Goal: Navigation & Orientation: Find specific page/section

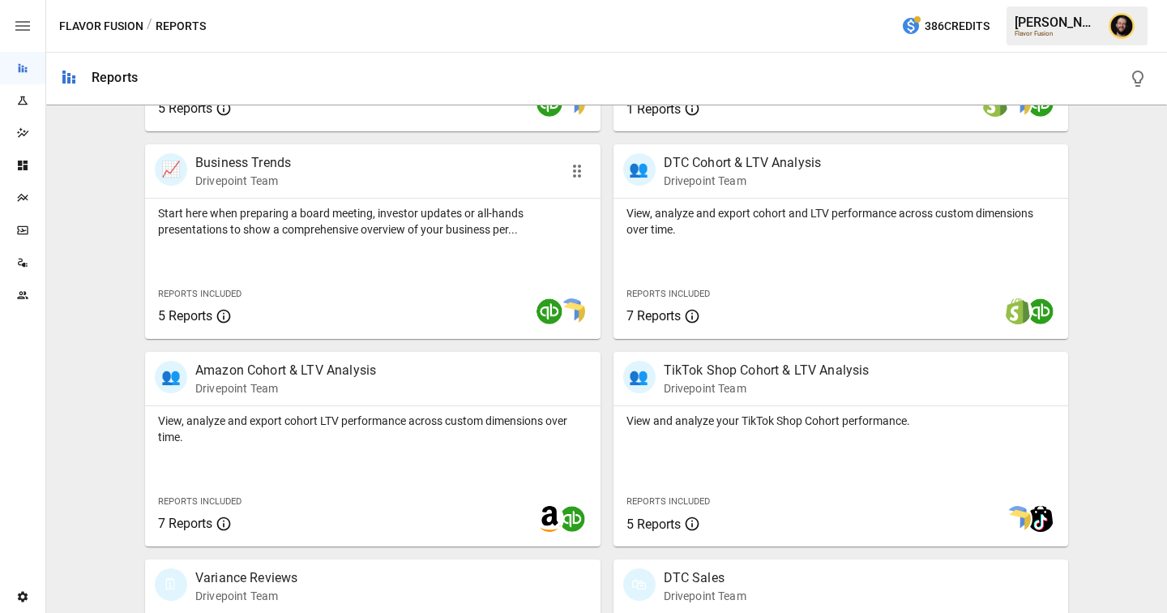
scroll to position [536, 0]
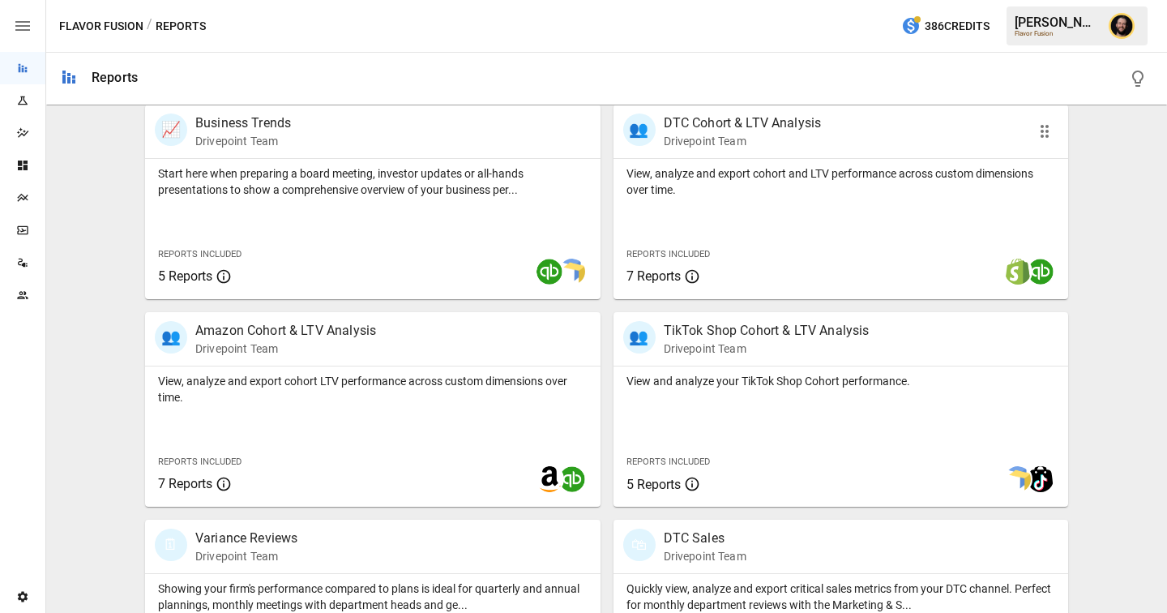
click at [759, 218] on div "View, analyze and export cohort and LTV performance across custom dimensions ov…" at bounding box center [840, 229] width 455 height 140
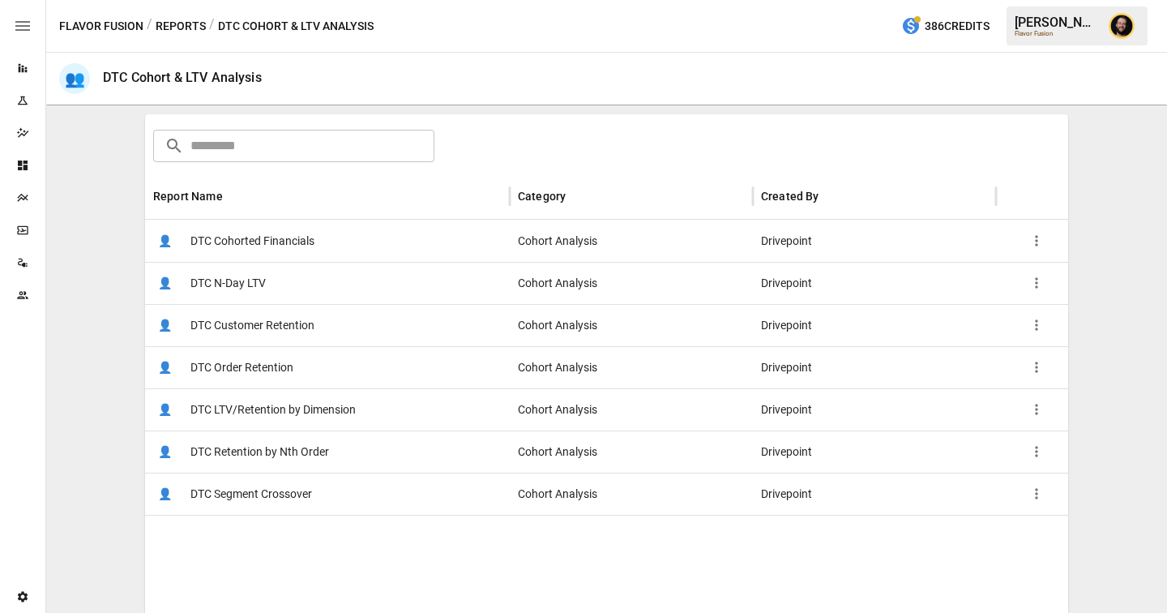
scroll to position [248, 0]
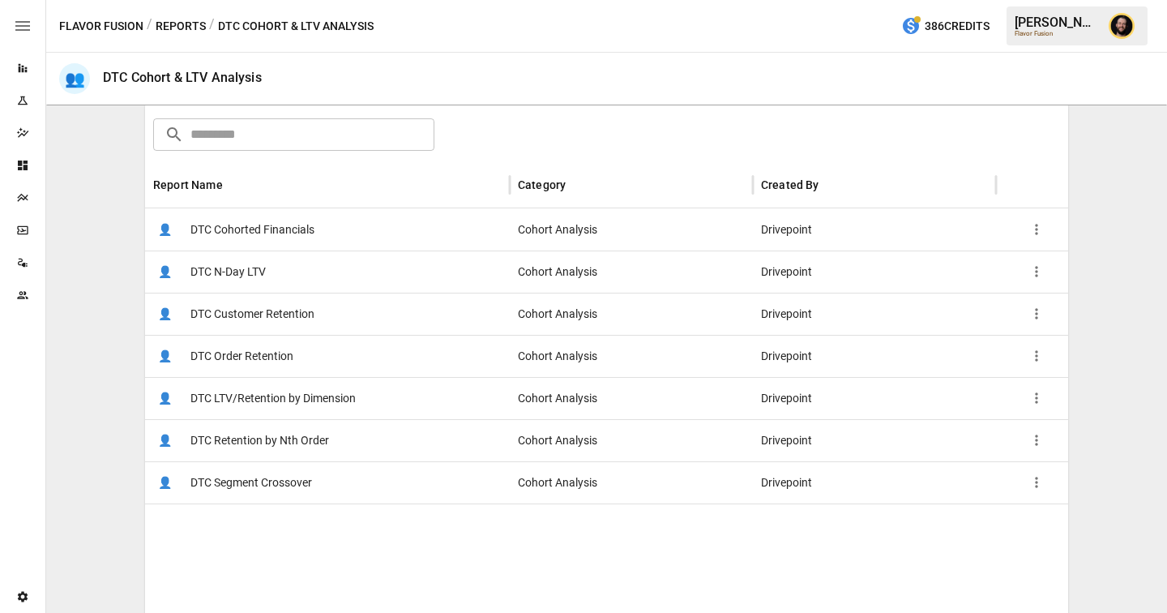
click at [346, 387] on span "DTC LTV/Retention by Dimension" at bounding box center [272, 398] width 165 height 41
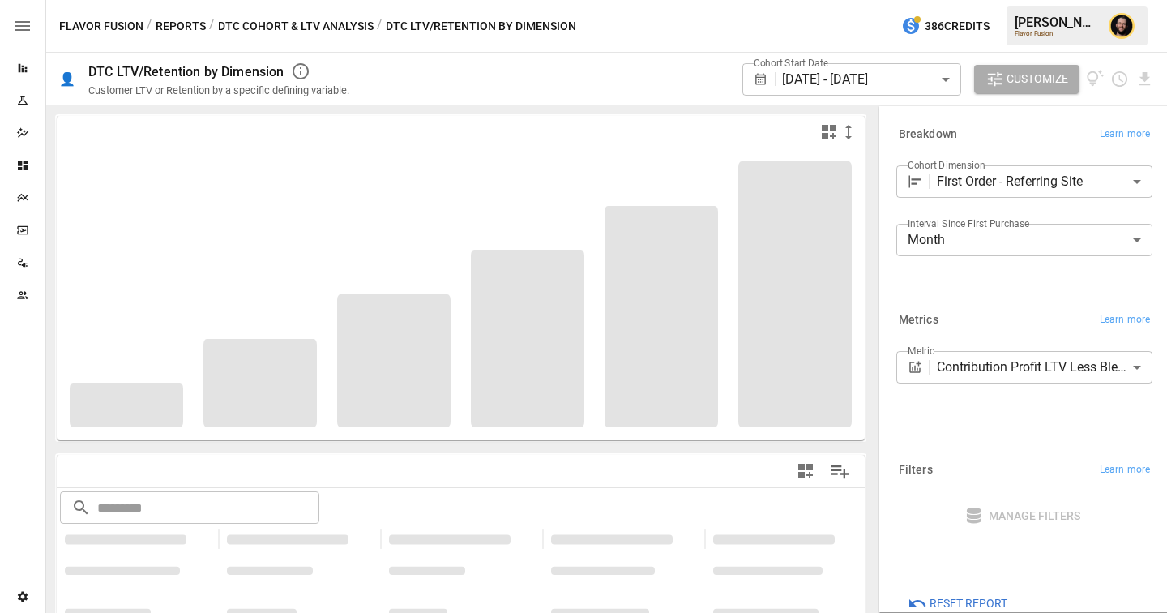
click at [1007, 0] on body "**********" at bounding box center [583, 0] width 1167 height 0
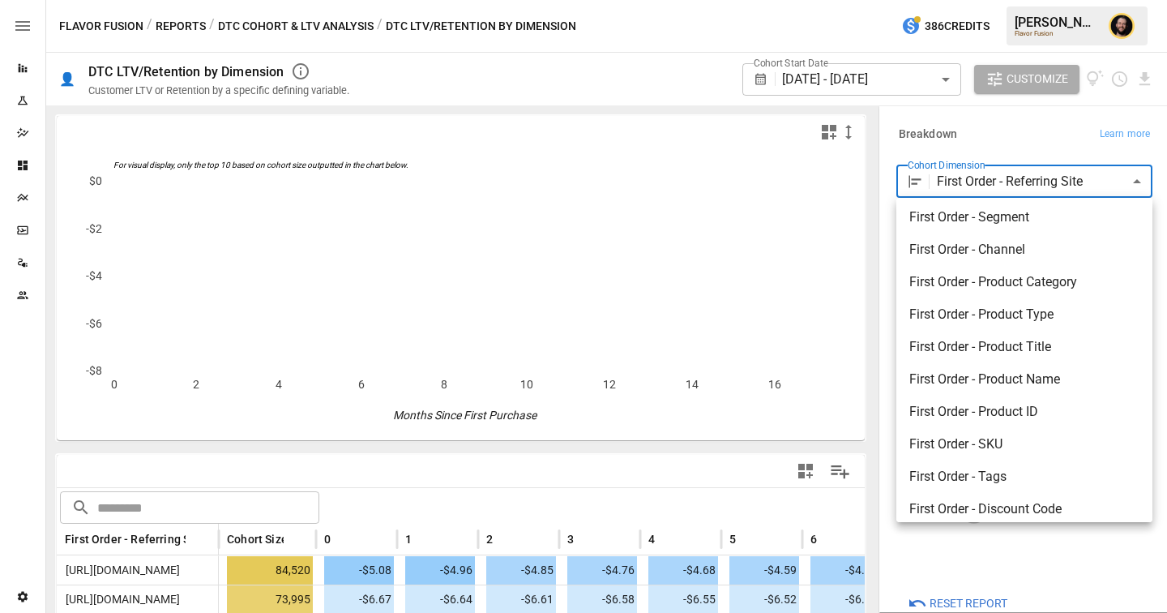
scroll to position [89, 0]
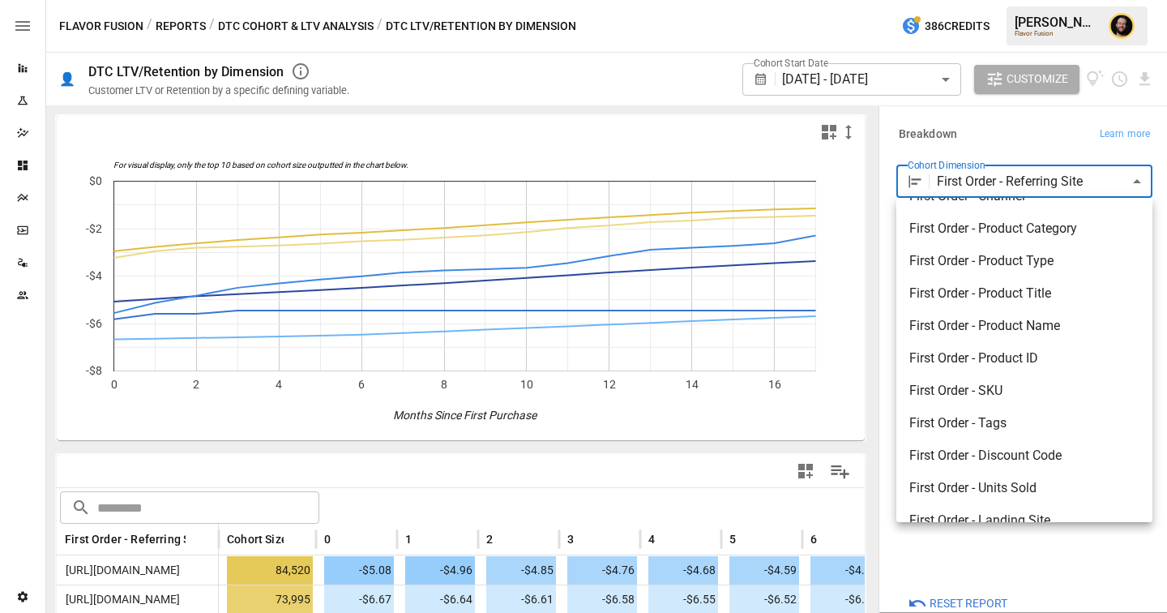
click at [976, 136] on div at bounding box center [583, 306] width 1167 height 613
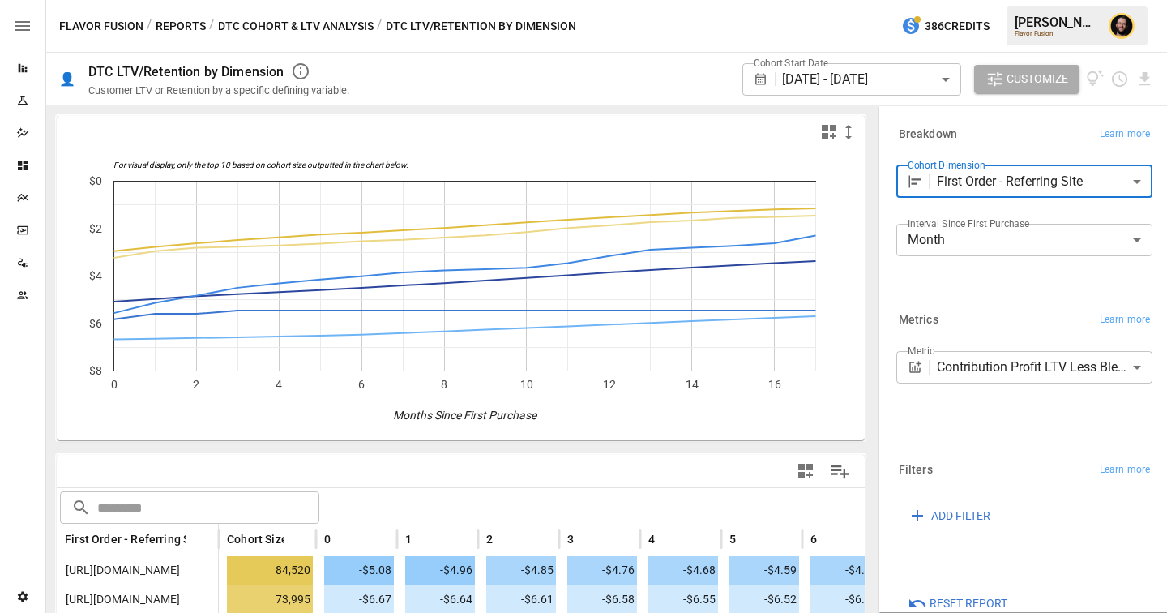
scroll to position [118, 0]
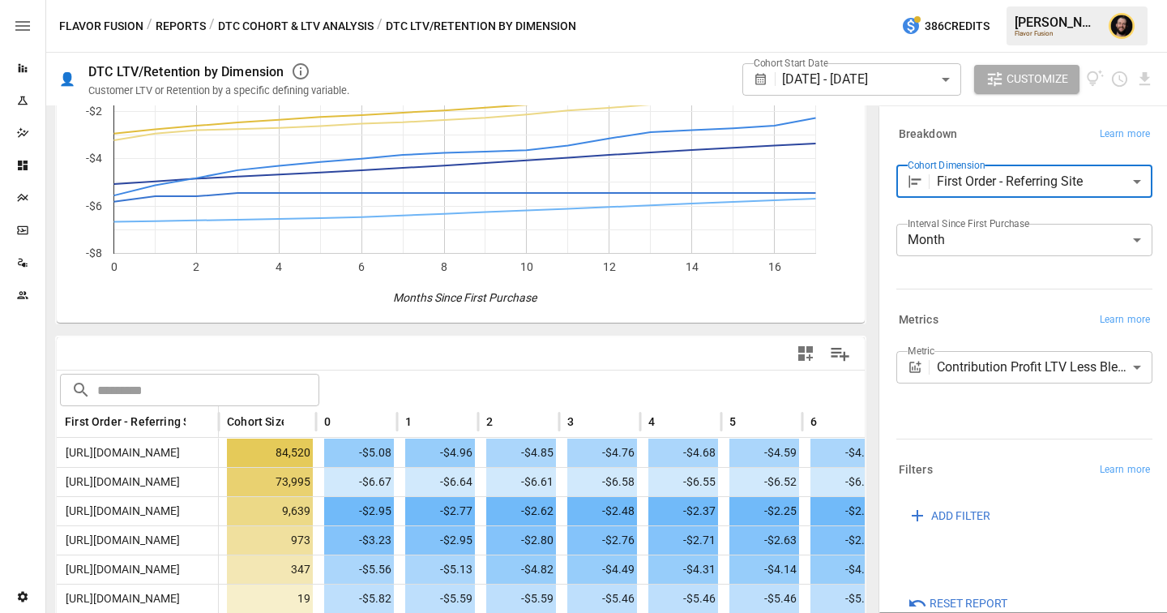
click at [1072, 0] on body "Reports Experiments Dazzler Studio Dashboards Plans SmartModel ™ Data Sources T…" at bounding box center [583, 0] width 1167 height 0
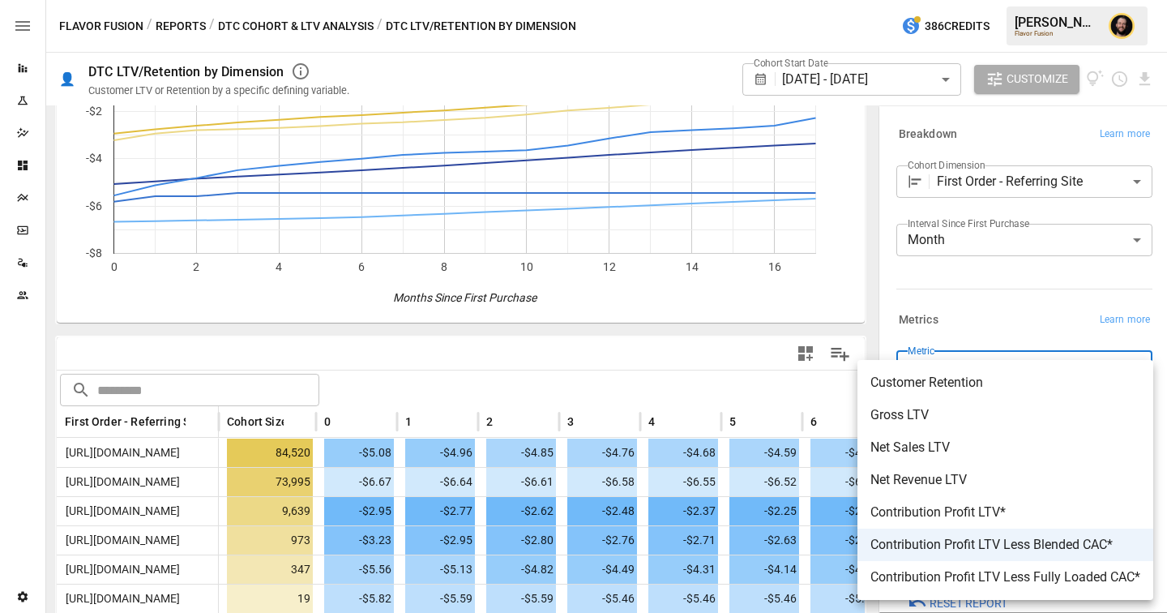
click at [1002, 318] on div at bounding box center [583, 306] width 1167 height 613
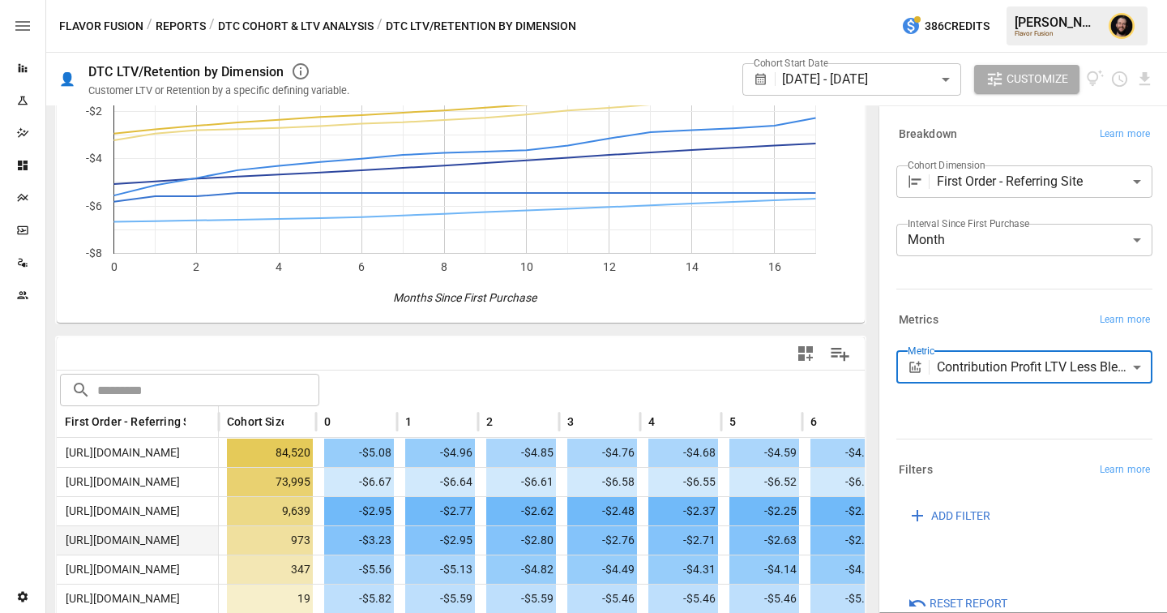
scroll to position [177, 0]
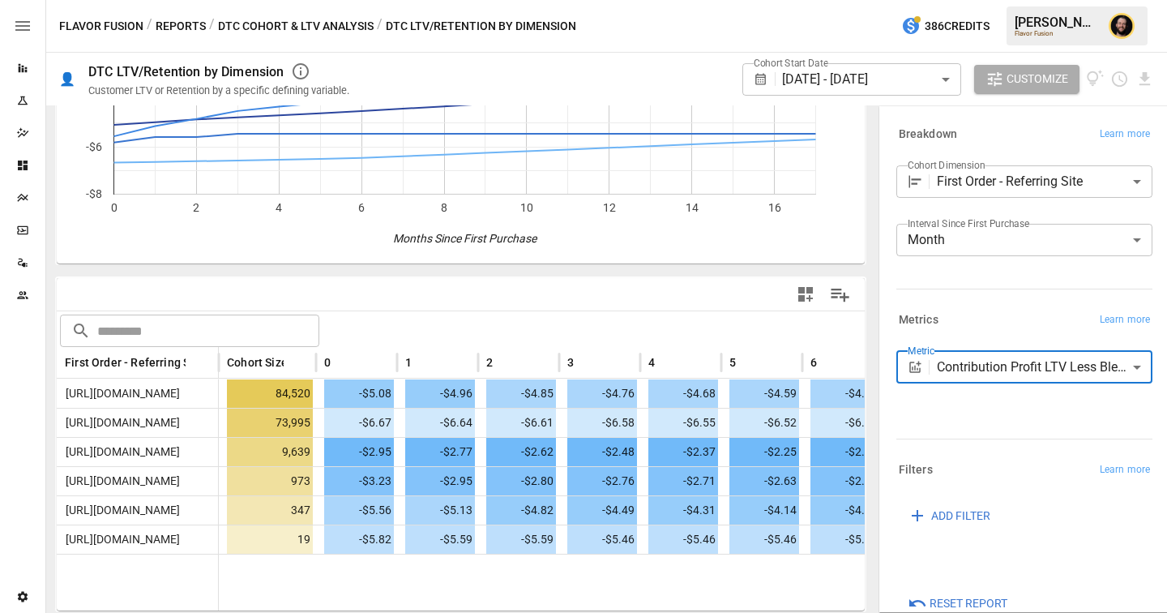
click at [1024, 0] on body "Reports Experiments Dazzler Studio Dashboards Plans SmartModel ™ Data Sources T…" at bounding box center [583, 0] width 1167 height 0
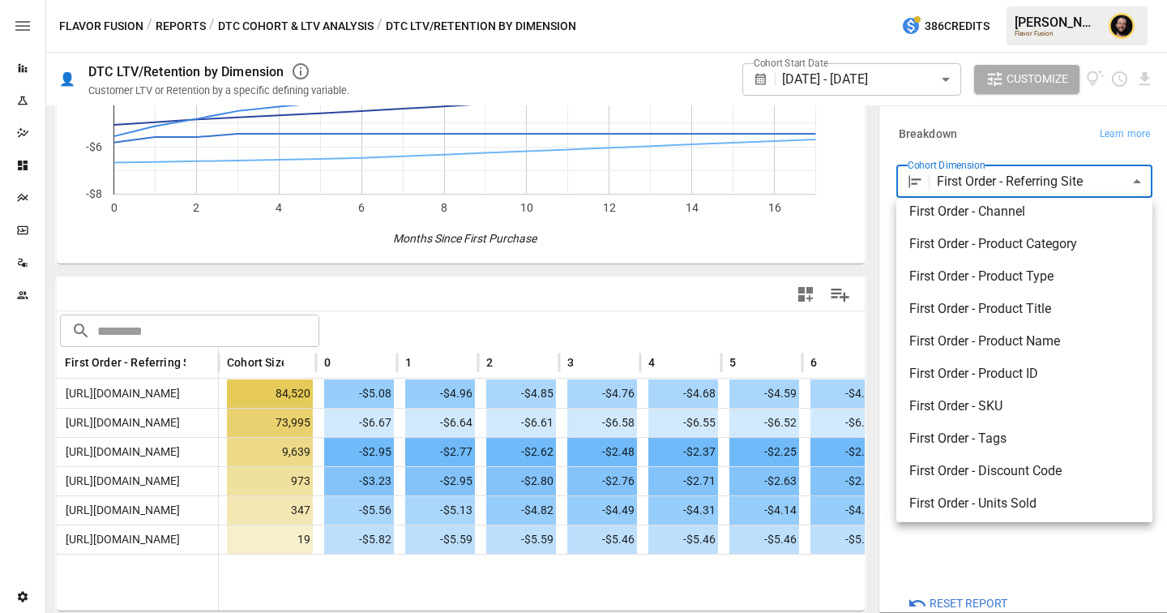
scroll to position [0, 0]
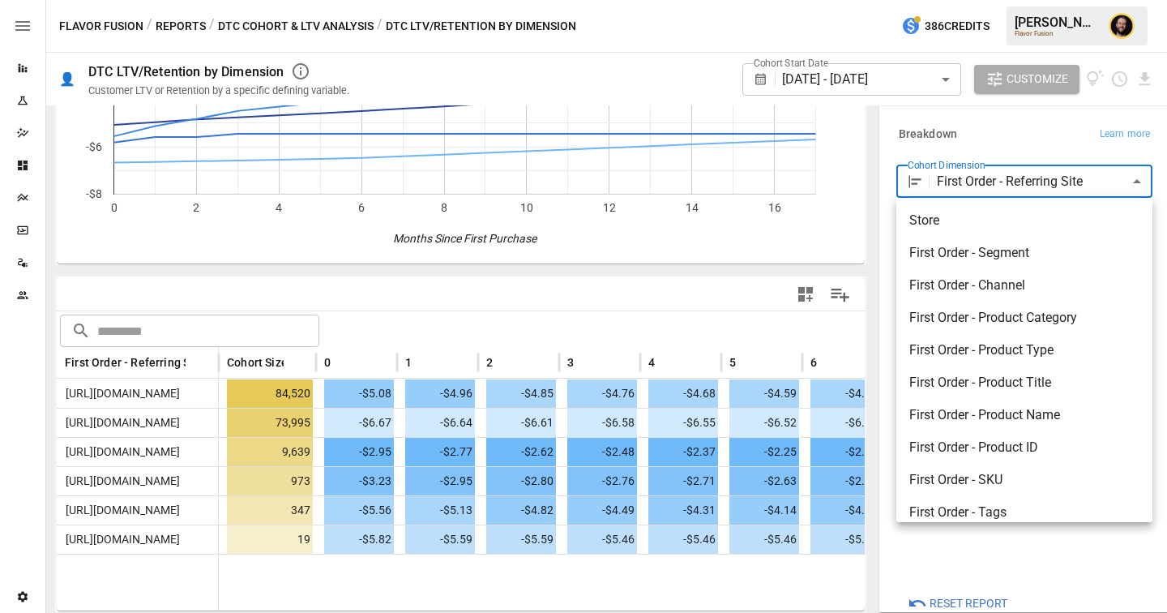
click at [1000, 145] on div at bounding box center [583, 306] width 1167 height 613
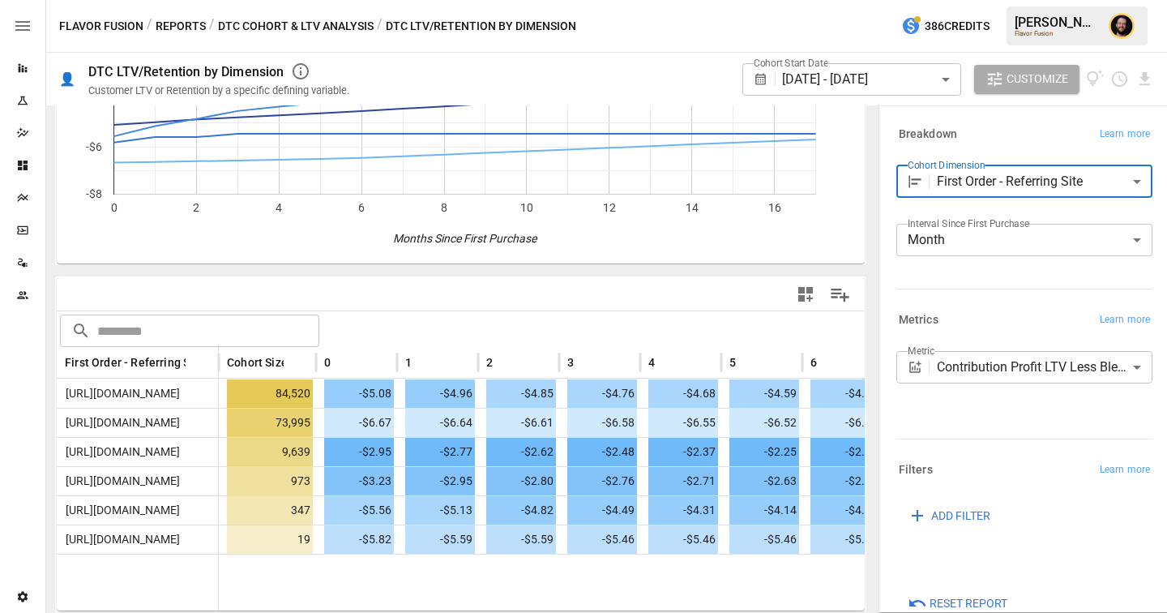
click at [991, 0] on body "Reports Experiments Dazzler Studio Dashboards Plans SmartModel ™ Data Sources T…" at bounding box center [583, 0] width 1167 height 0
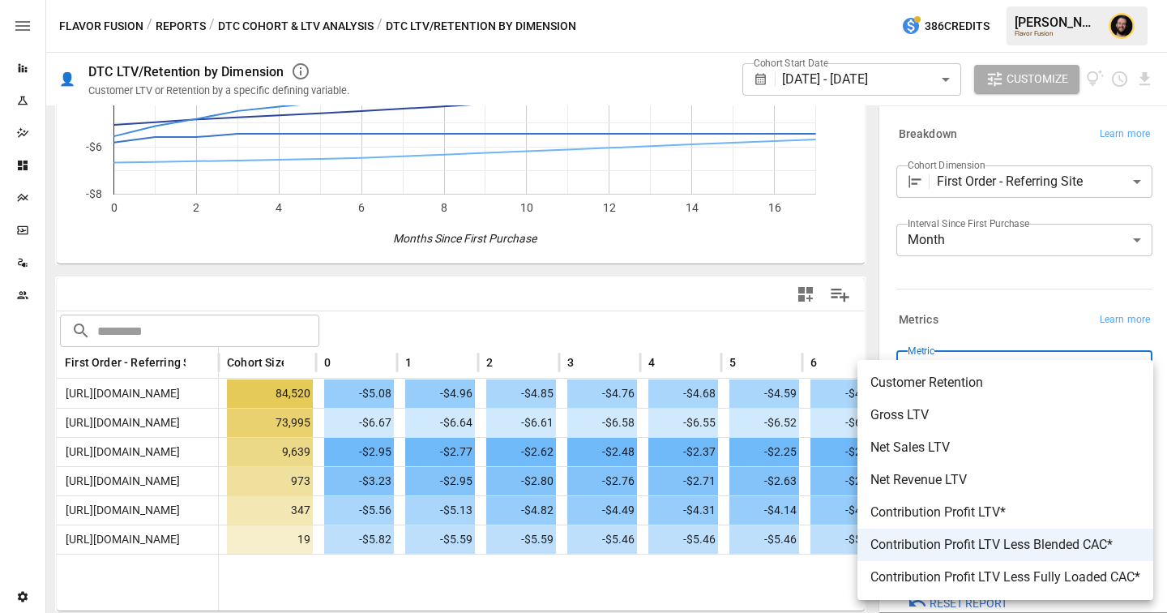
click at [959, 302] on div at bounding box center [583, 306] width 1167 height 613
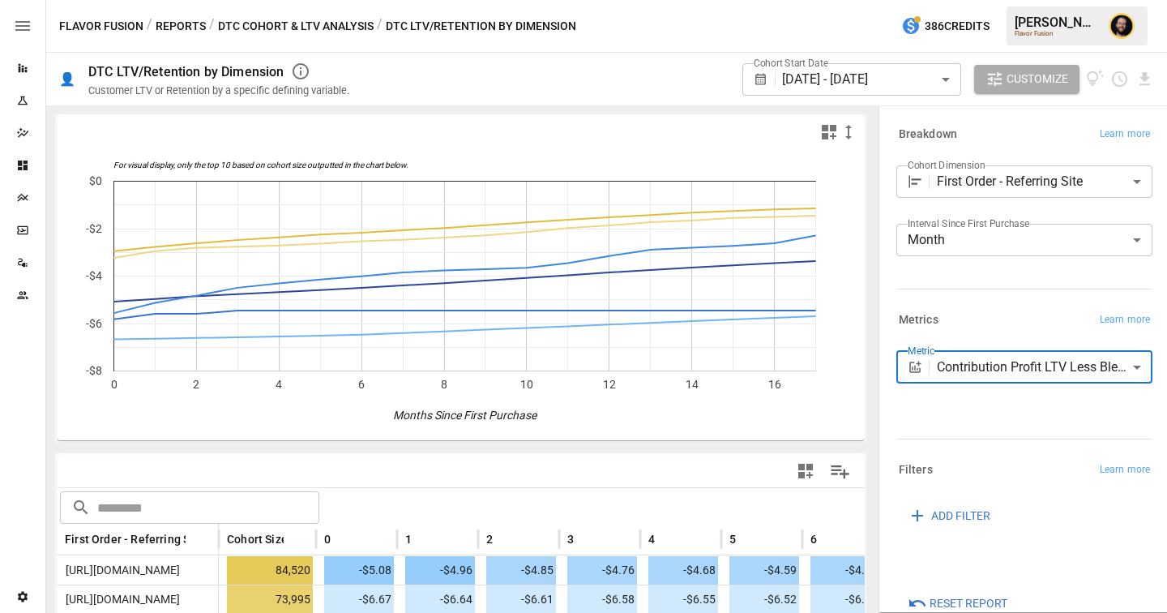
click at [172, 23] on button "Reports" at bounding box center [181, 26] width 50 height 20
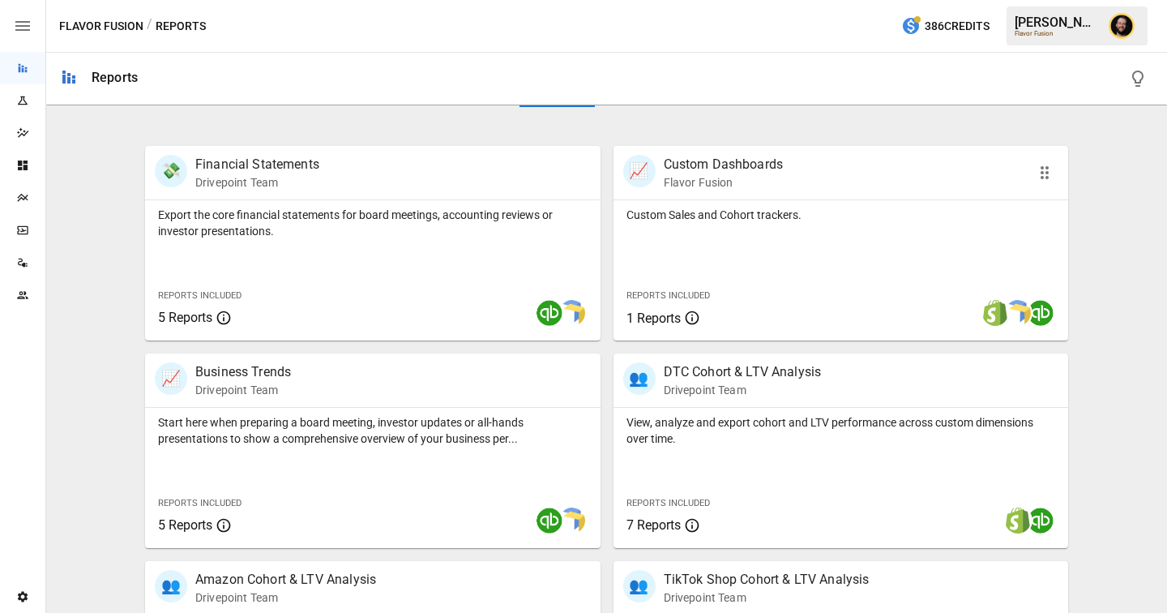
scroll to position [441, 0]
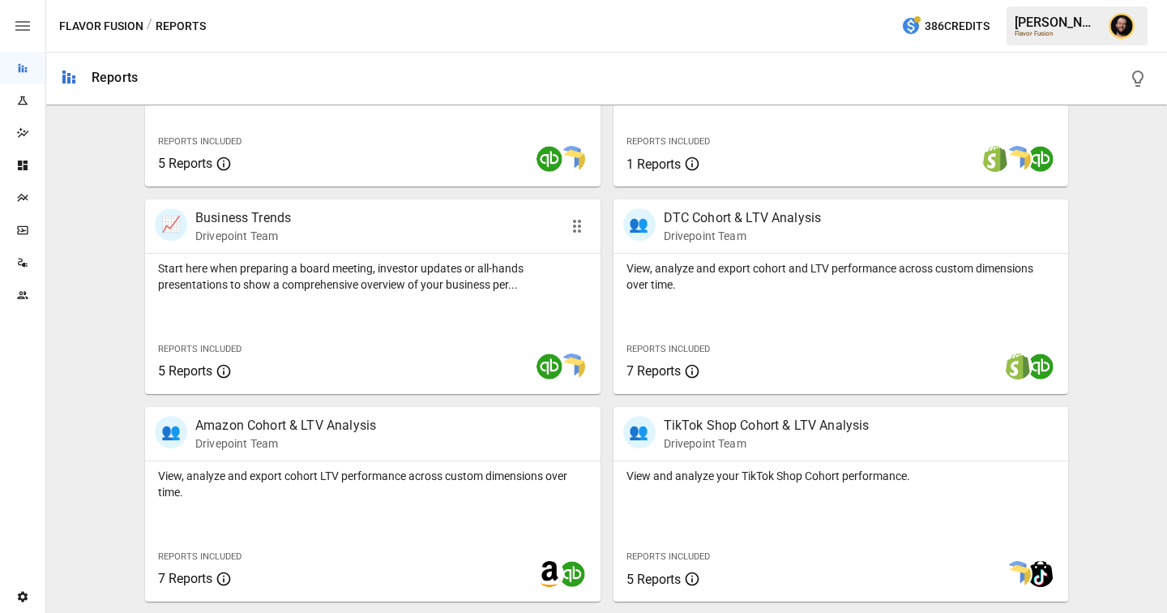
click at [301, 305] on div "Start here when preparing a board meeting, investor updates or all-hands presen…" at bounding box center [372, 324] width 455 height 140
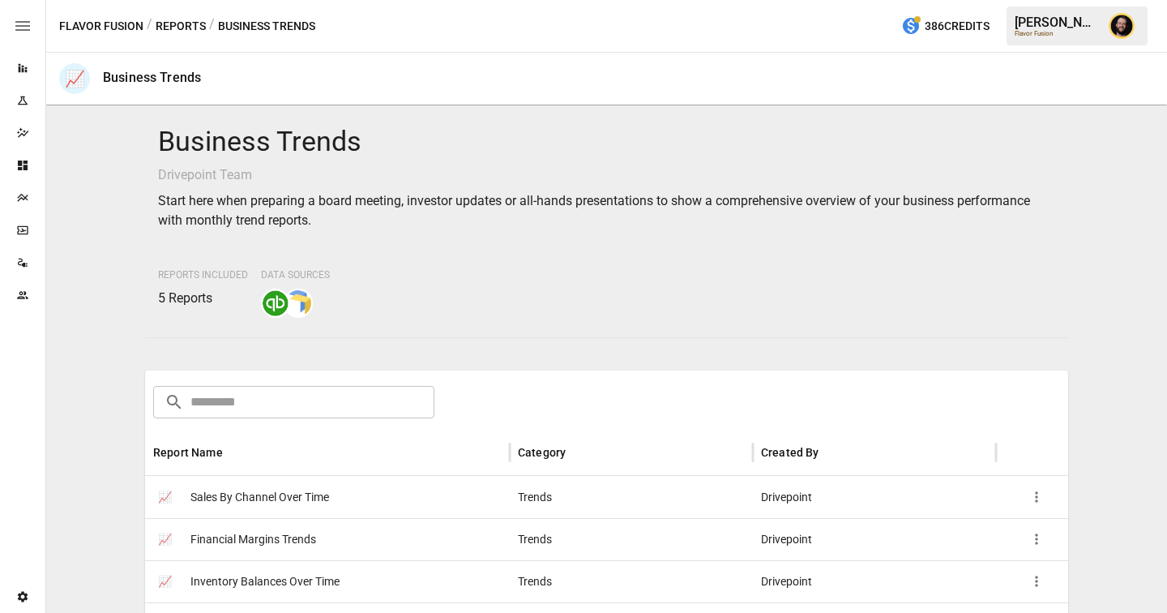
scroll to position [156, 0]
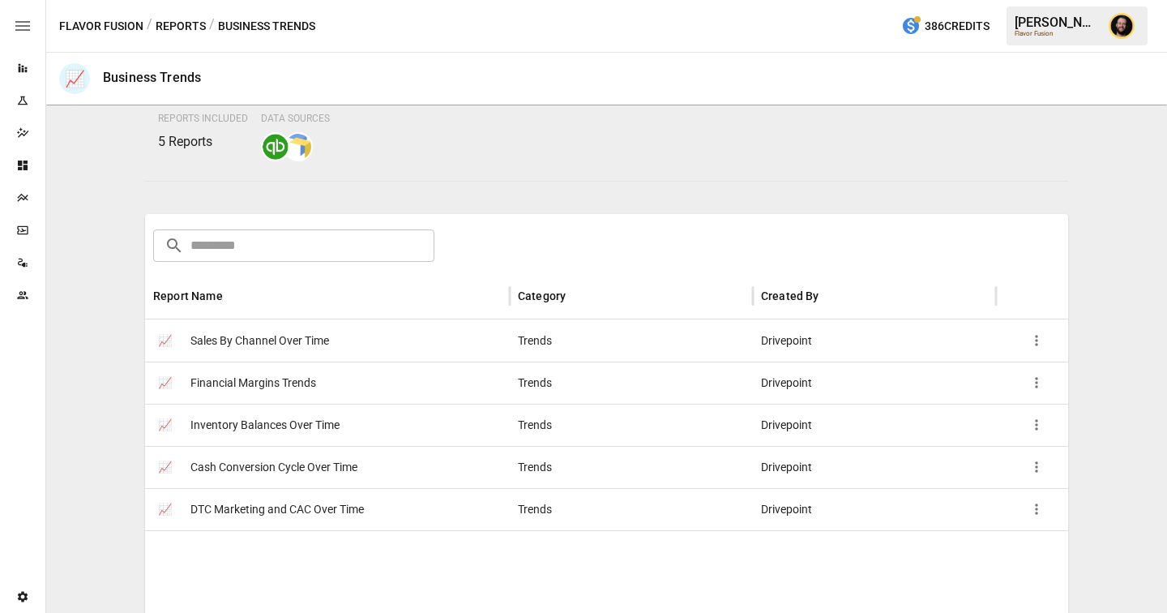
click at [183, 26] on button "Reports" at bounding box center [181, 26] width 50 height 20
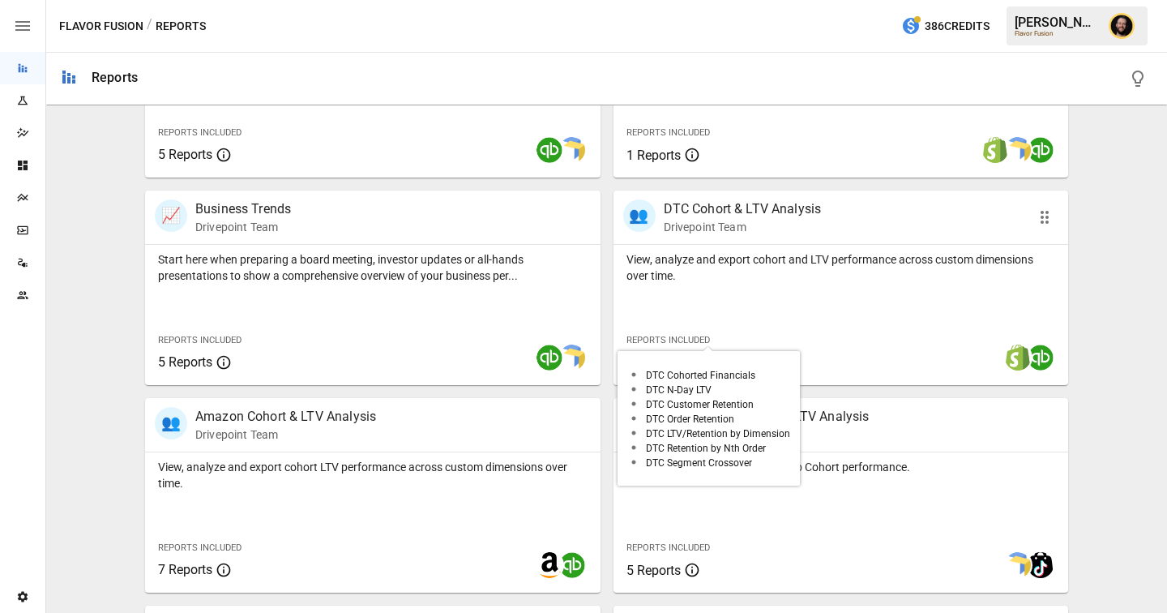
scroll to position [520, 0]
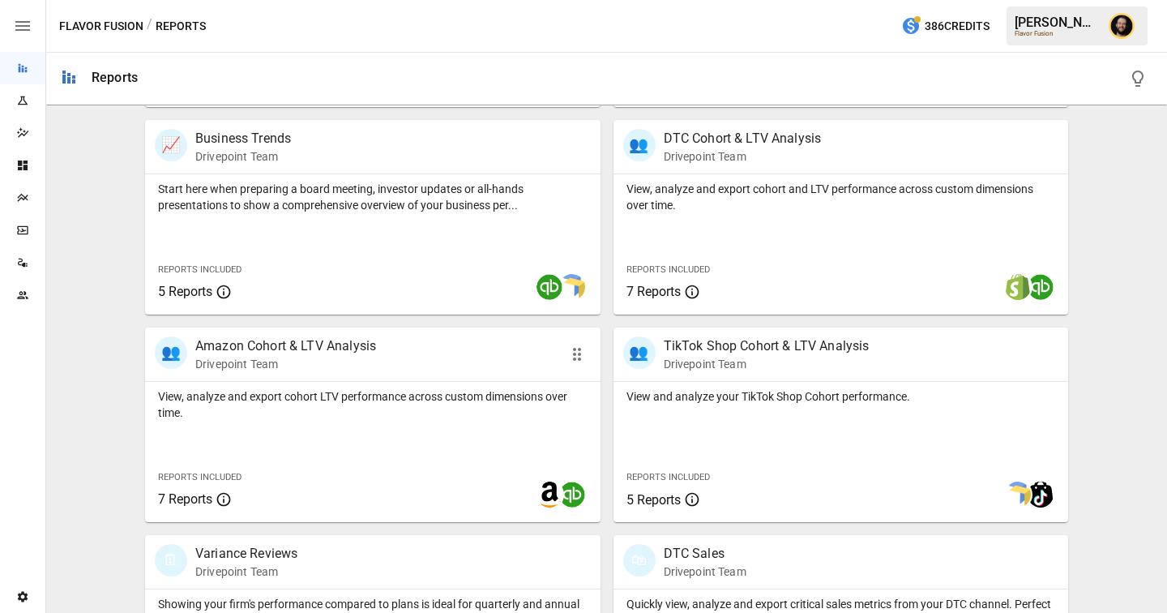
click at [408, 403] on p "View, analyze and export cohort LTV performance across custom dimensions over t…" at bounding box center [373, 404] width 430 height 32
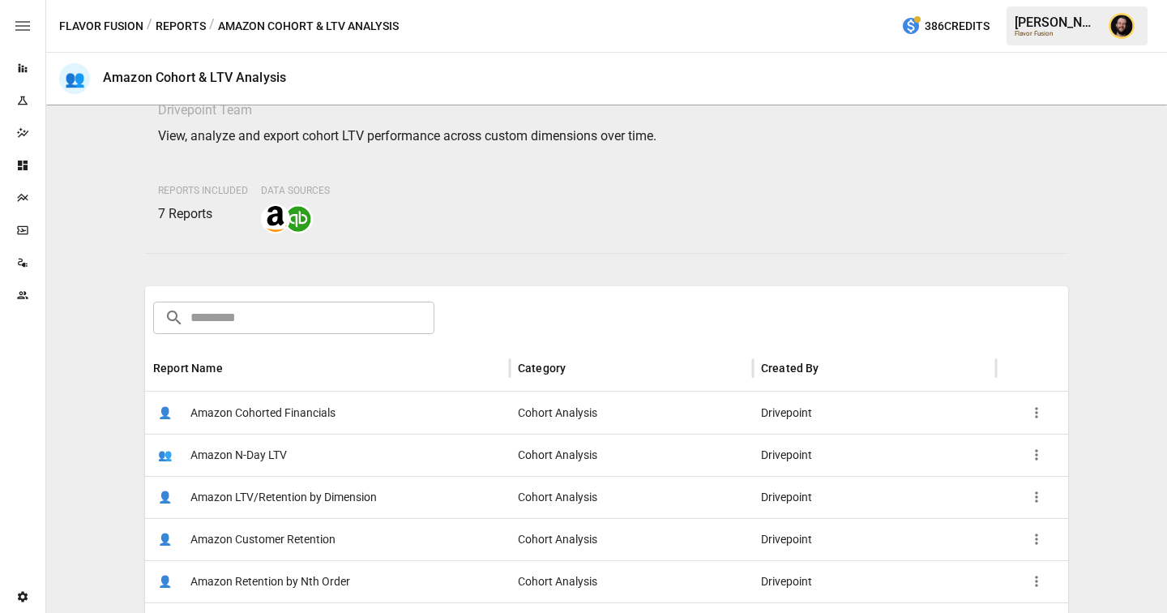
scroll to position [106, 0]
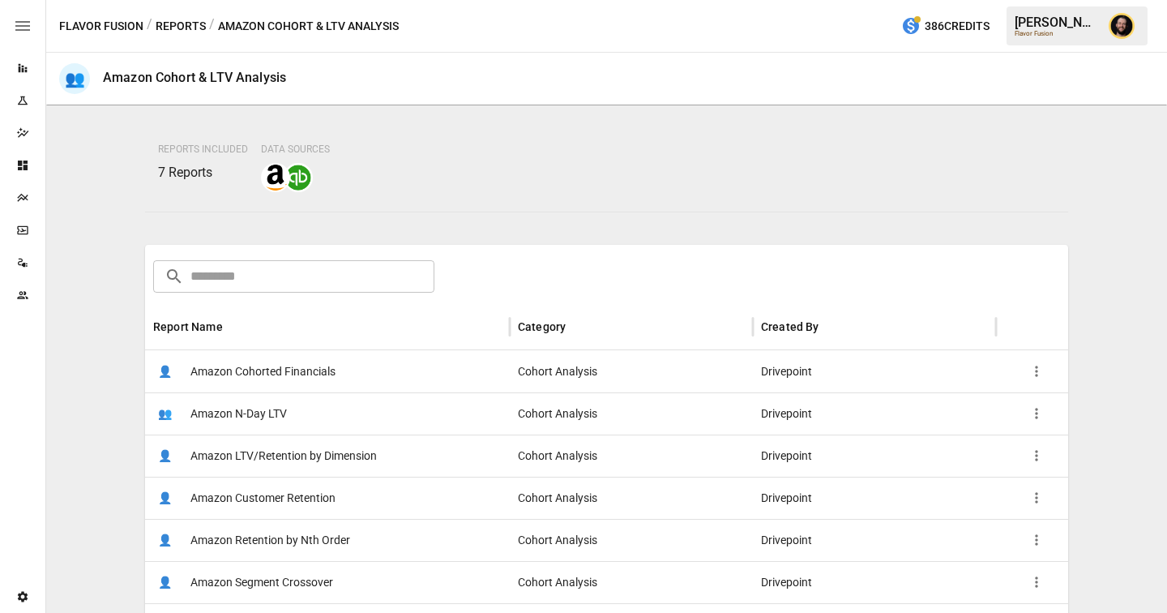
click at [410, 380] on div "👤 Amazon Cohorted Financials" at bounding box center [327, 371] width 365 height 42
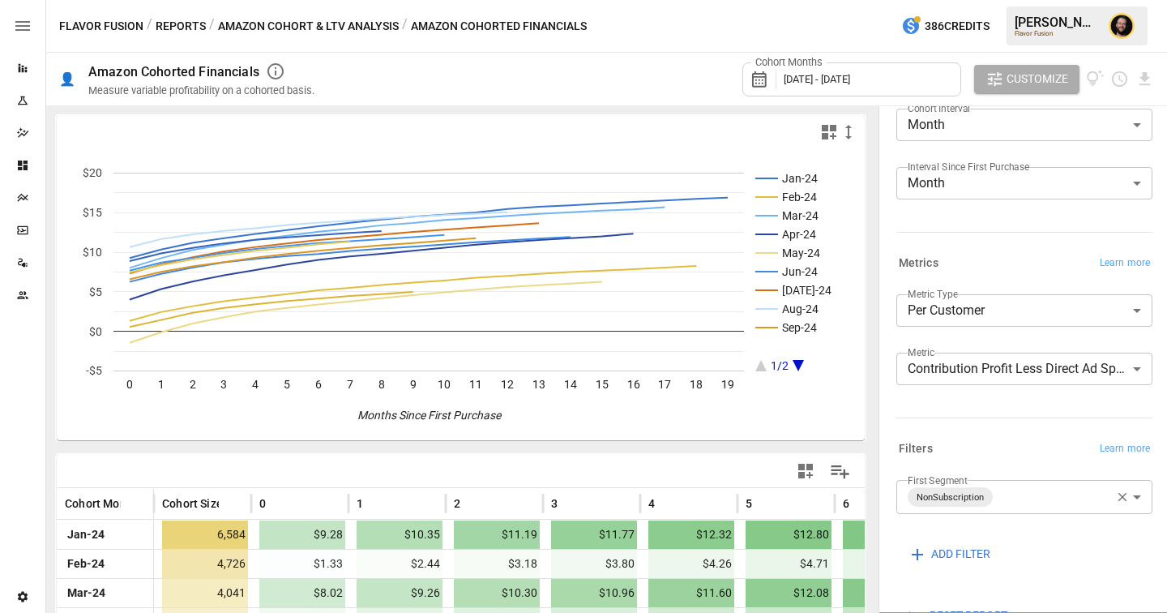
scroll to position [61, 0]
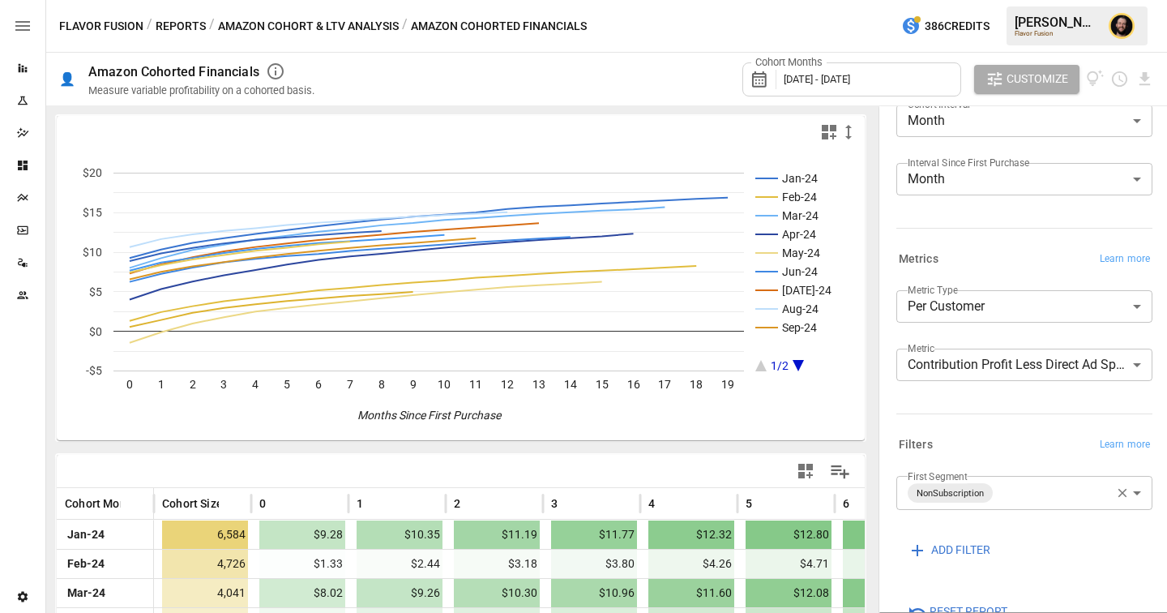
click at [1002, 0] on body "Reports Experiments Dazzler Studio Dashboards Plans SmartModel ™ Data Sources T…" at bounding box center [583, 0] width 1167 height 0
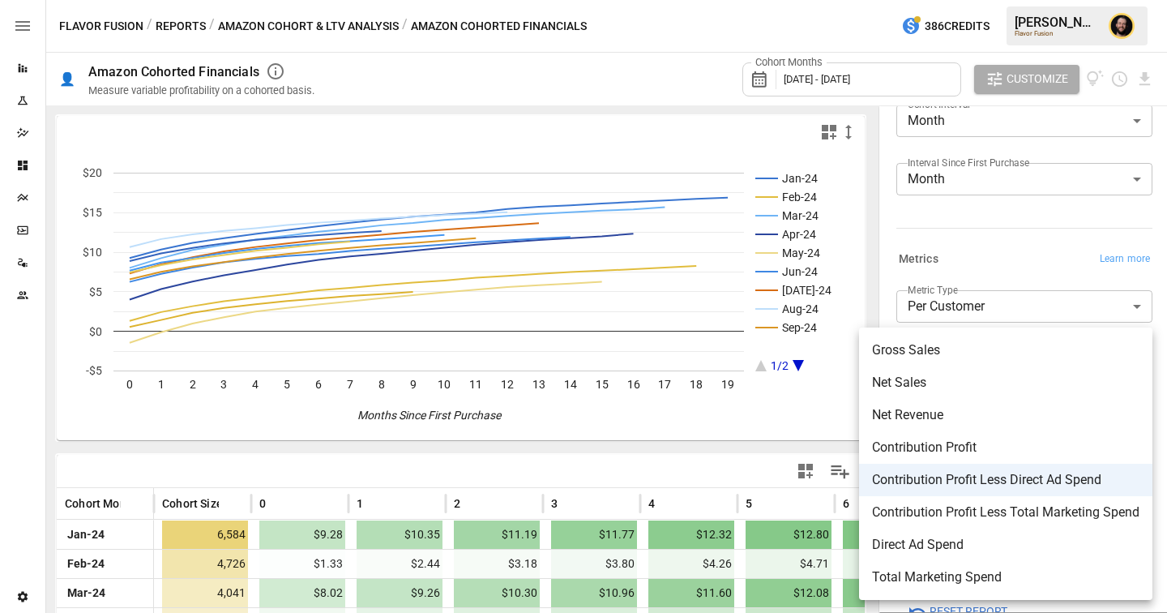
click at [727, 440] on div at bounding box center [583, 306] width 1167 height 613
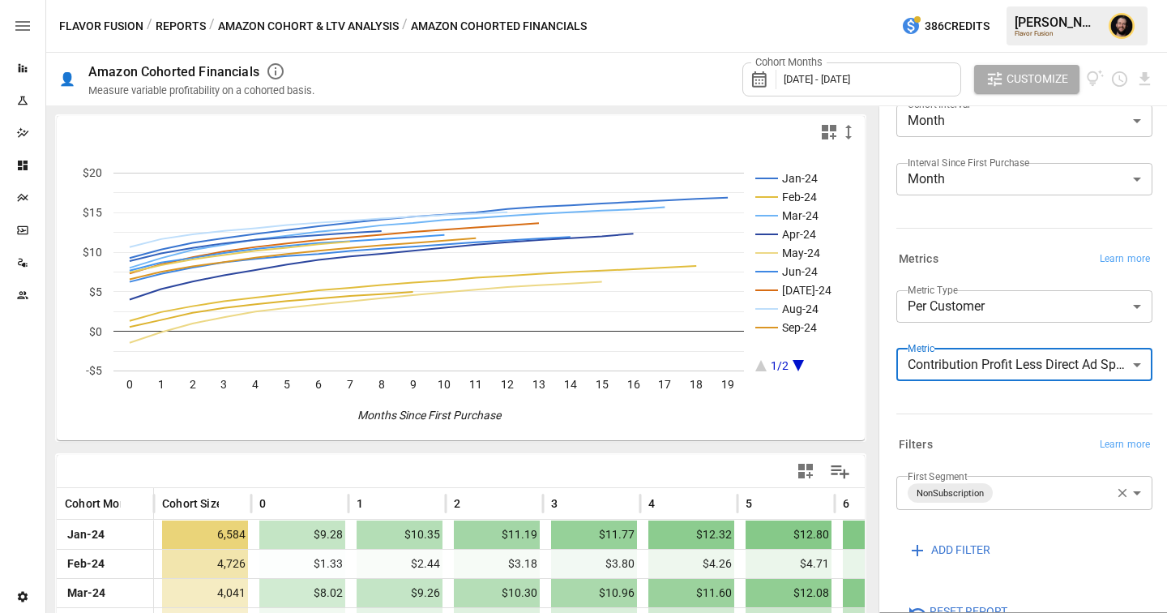
scroll to position [211, 0]
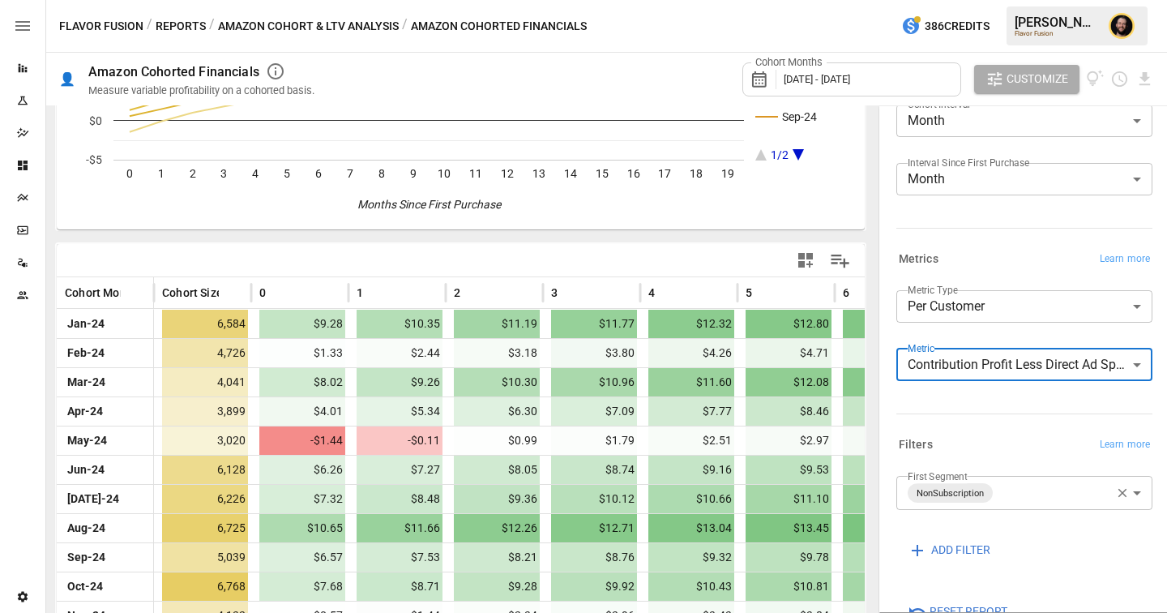
click at [1006, 0] on body "Reports Experiments Dazzler Studio Dashboards Plans SmartModel ™ Data Sources T…" at bounding box center [583, 0] width 1167 height 0
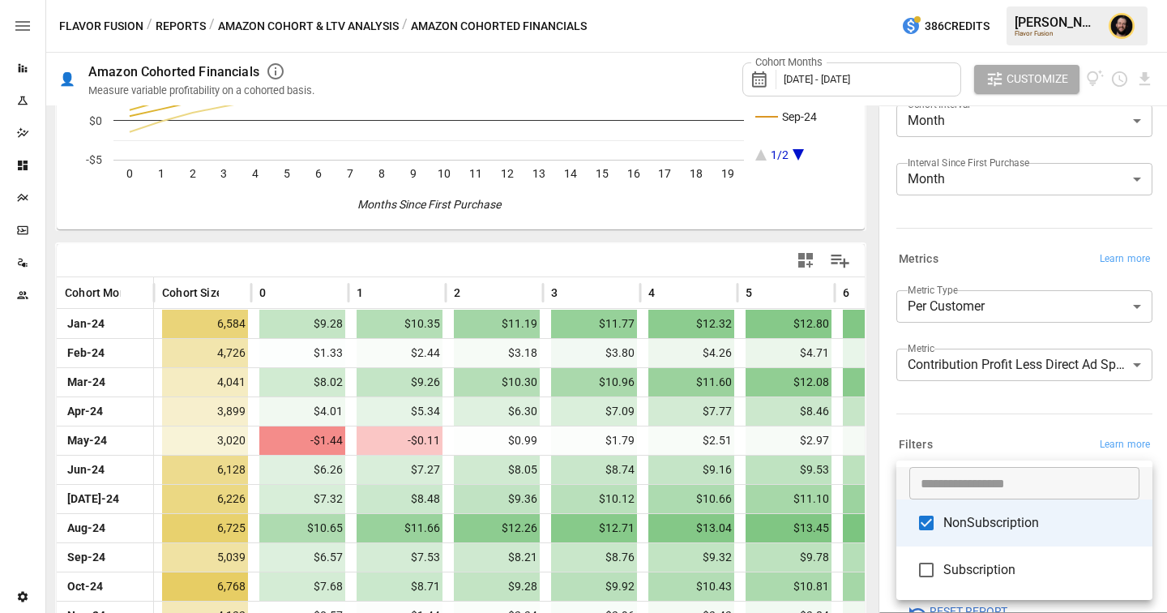
click at [985, 432] on div at bounding box center [583, 306] width 1167 height 613
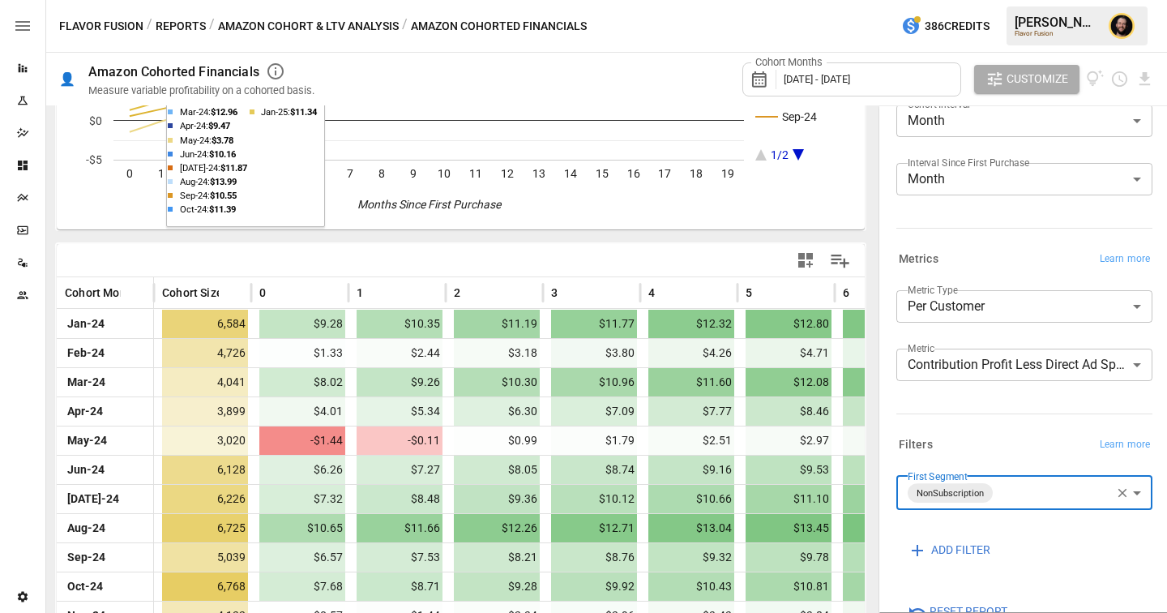
click at [310, 22] on button "Amazon Cohort & LTV Analysis" at bounding box center [308, 26] width 181 height 20
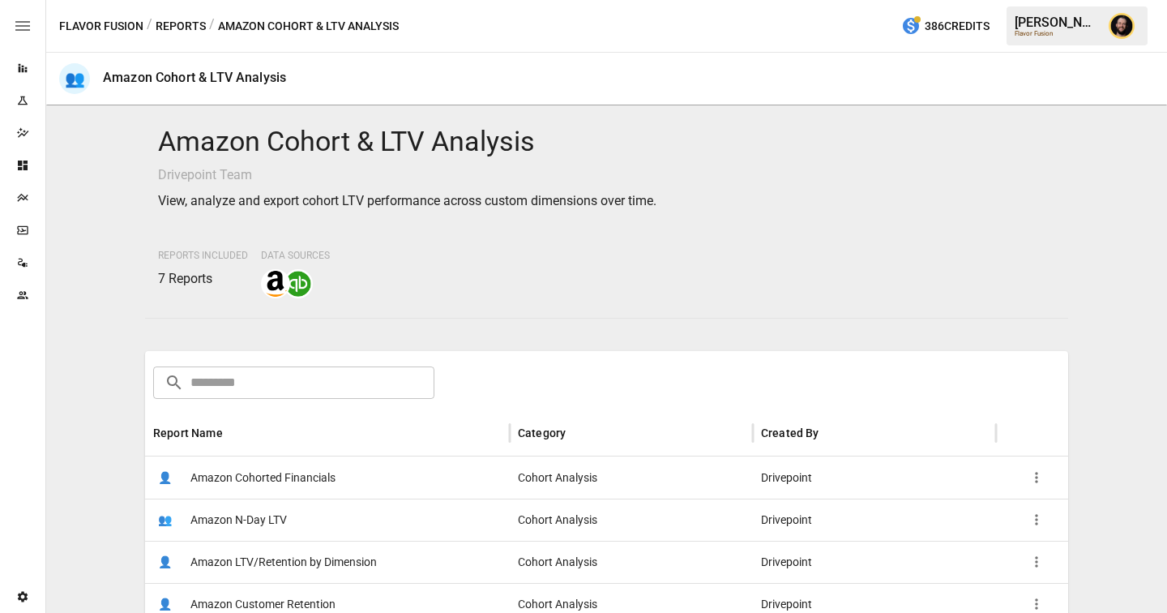
scroll to position [21, 0]
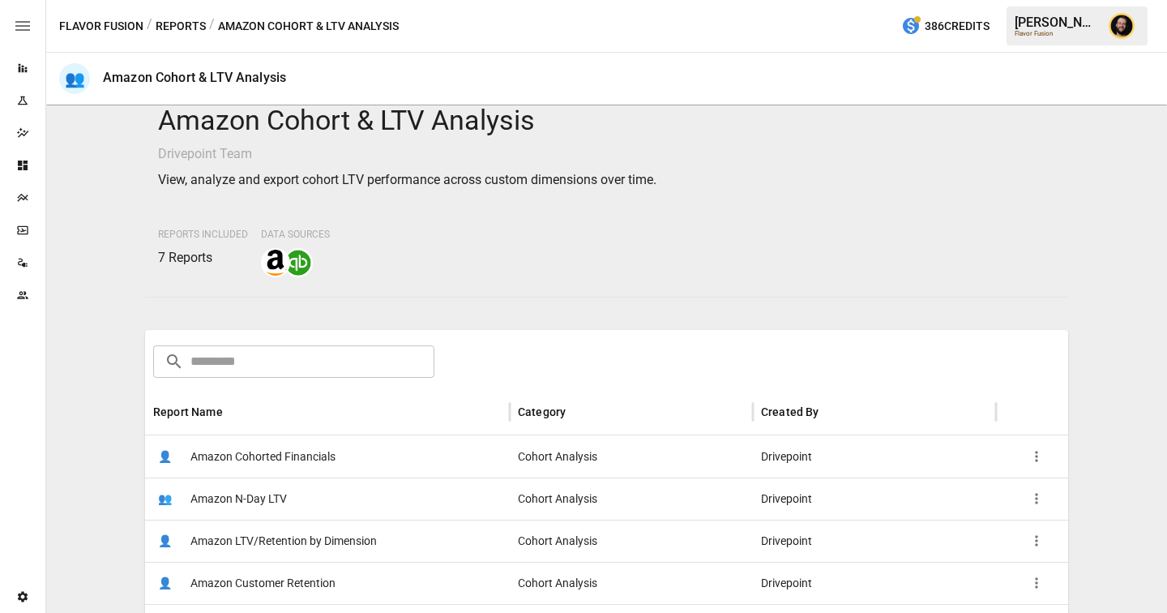
click at [190, 22] on button "Reports" at bounding box center [181, 26] width 50 height 20
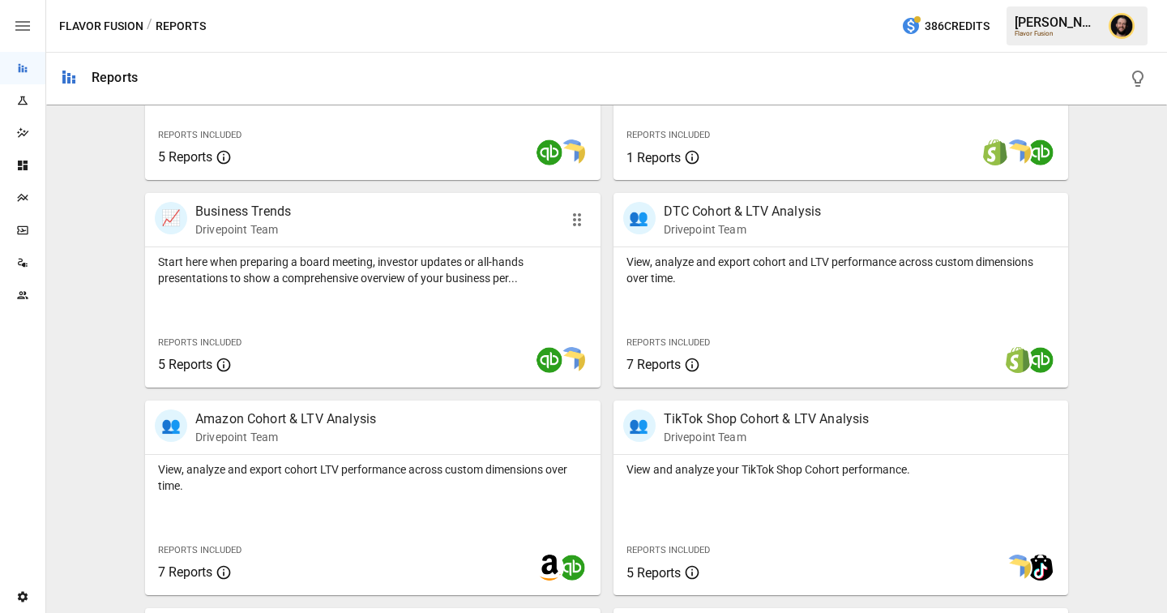
scroll to position [486, 0]
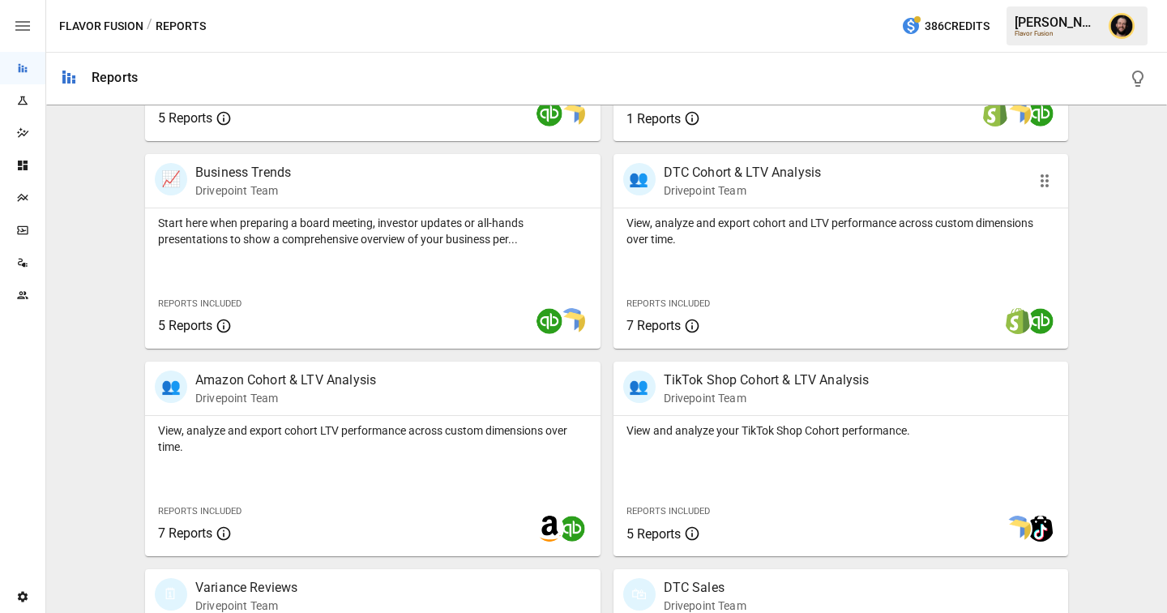
click at [755, 231] on p "View, analyze and export cohort and LTV performance across custom dimensions ov…" at bounding box center [841, 231] width 430 height 32
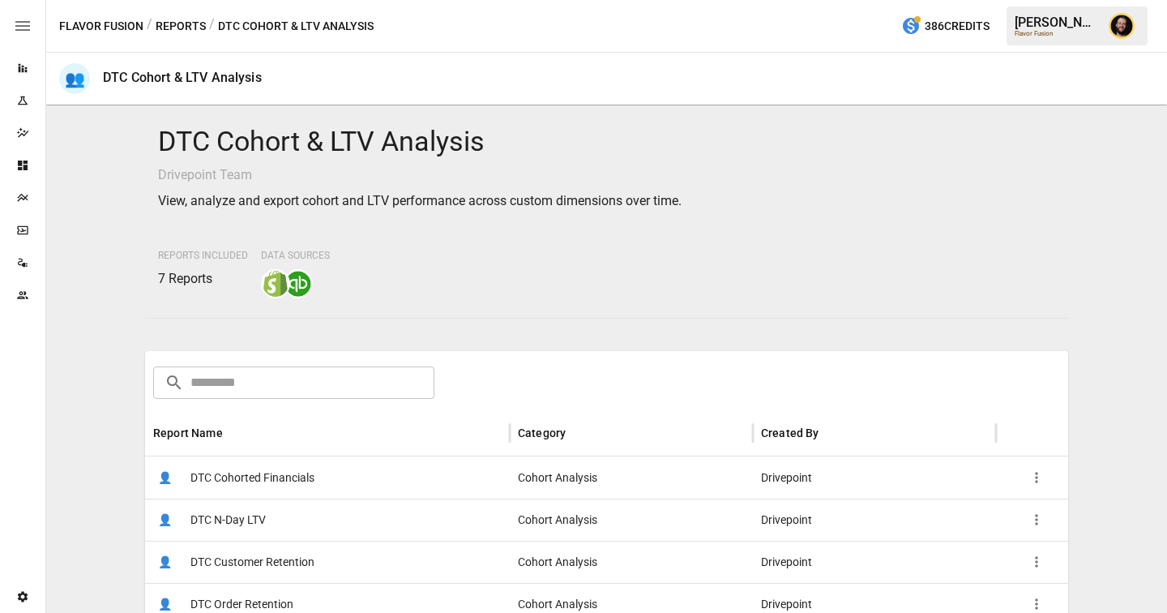
click at [349, 489] on div "👤 DTC Cohorted Financials" at bounding box center [327, 477] width 365 height 42
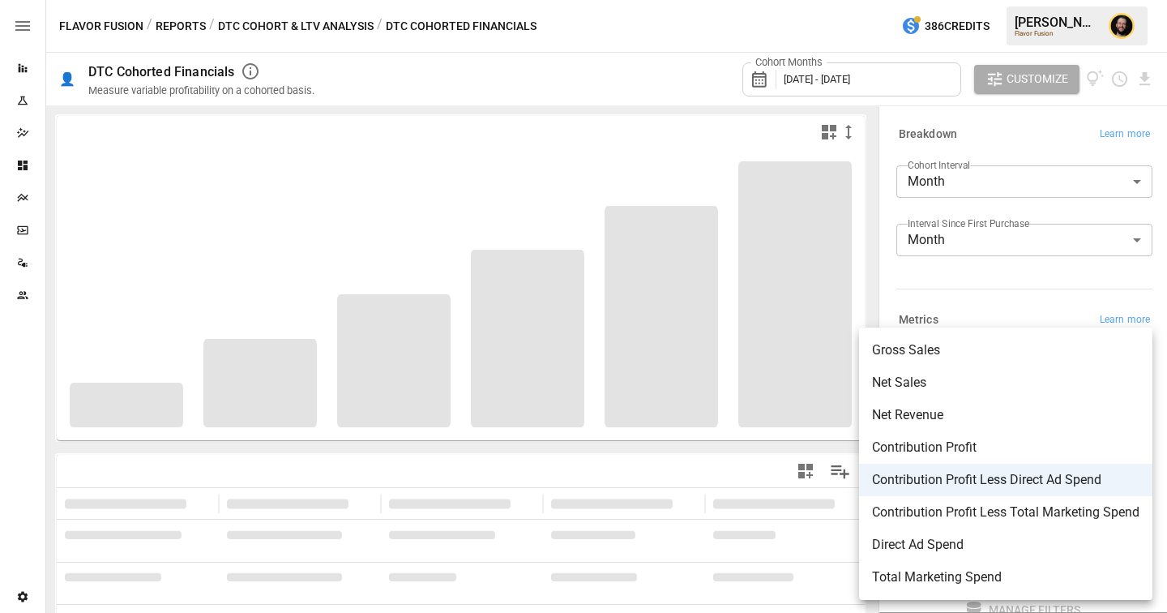
click at [971, 0] on body "**********" at bounding box center [583, 0] width 1167 height 0
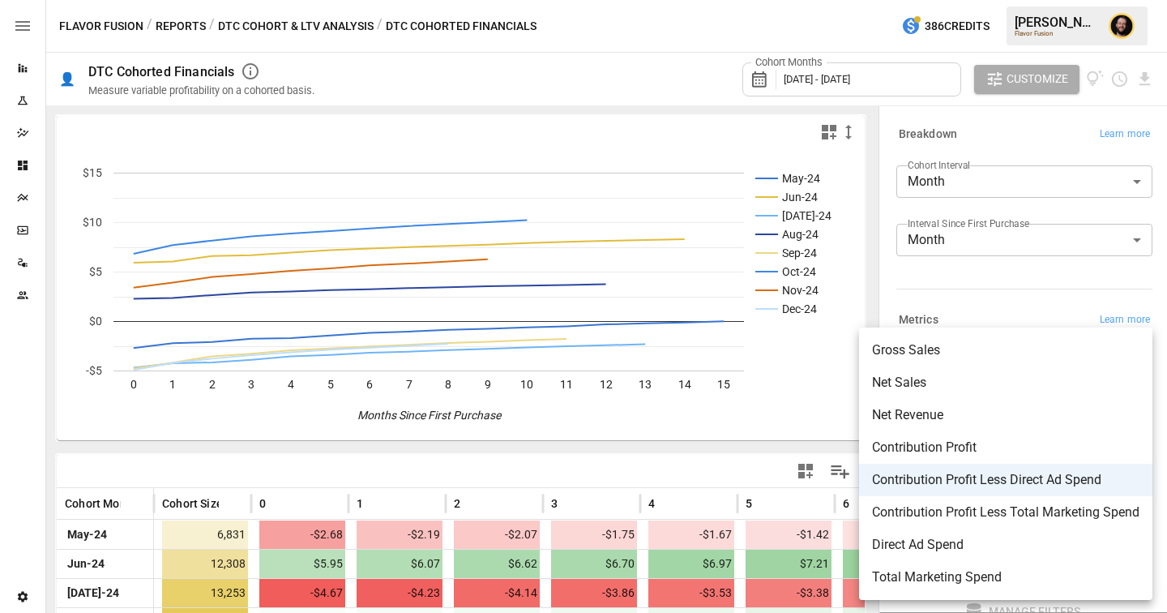
click at [994, 291] on div at bounding box center [583, 306] width 1167 height 613
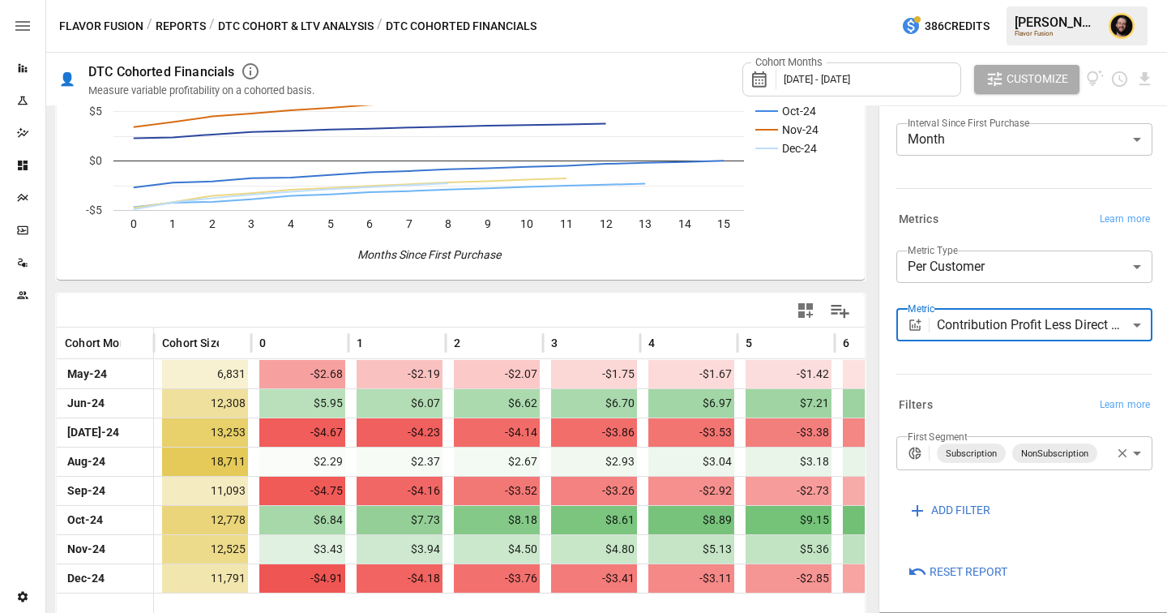
scroll to position [177, 0]
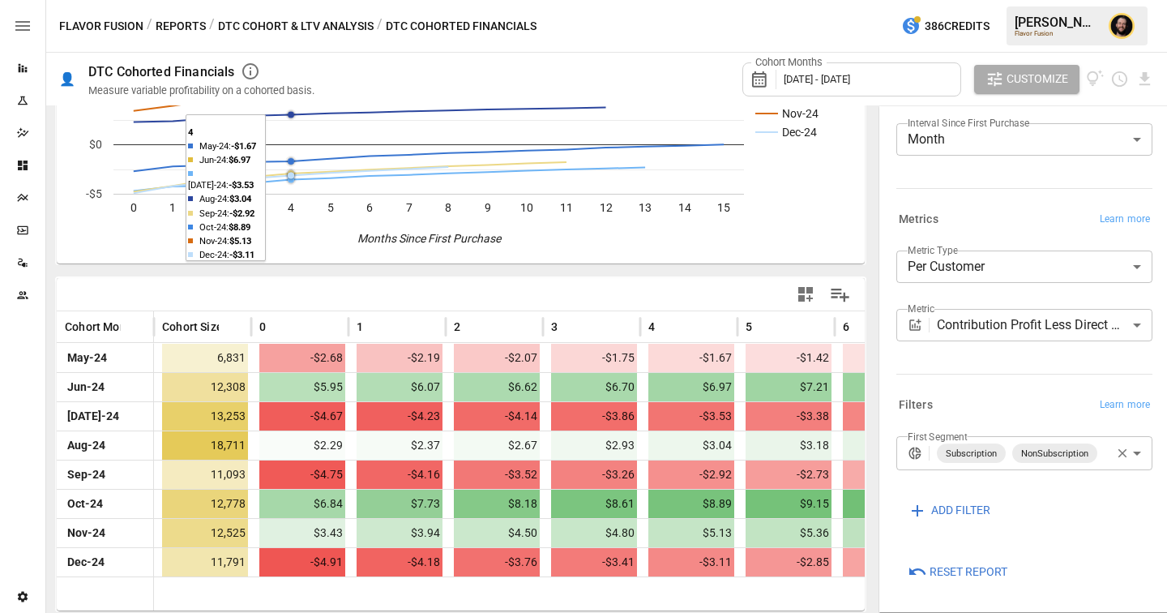
click at [179, 25] on button "Reports" at bounding box center [181, 26] width 50 height 20
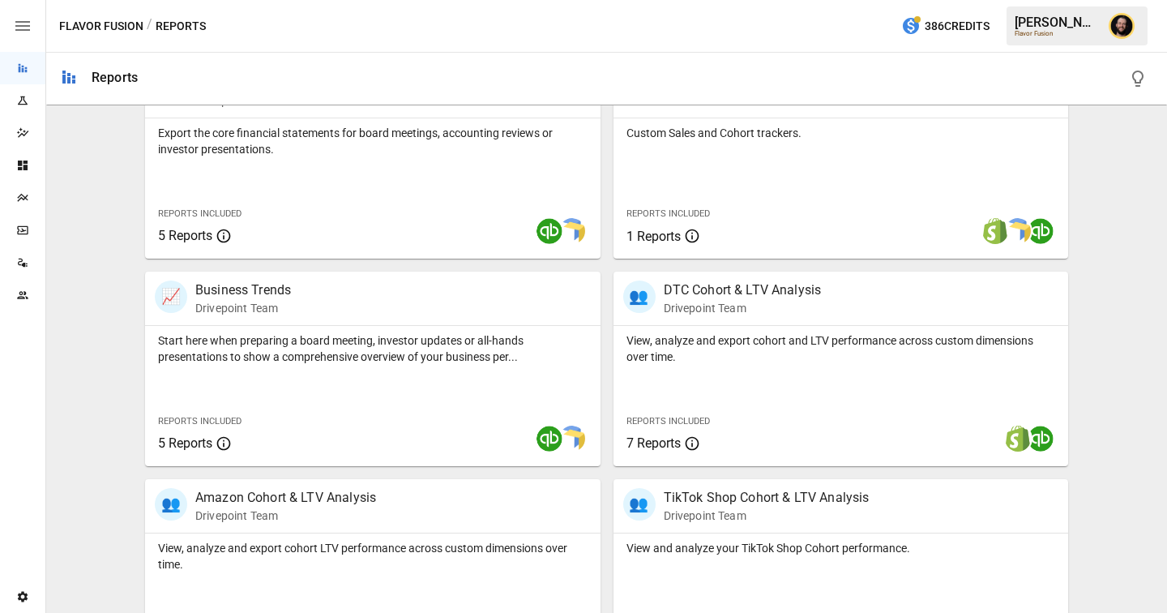
scroll to position [370, 0]
click at [27, 296] on icon "Team" at bounding box center [22, 294] width 11 height 7
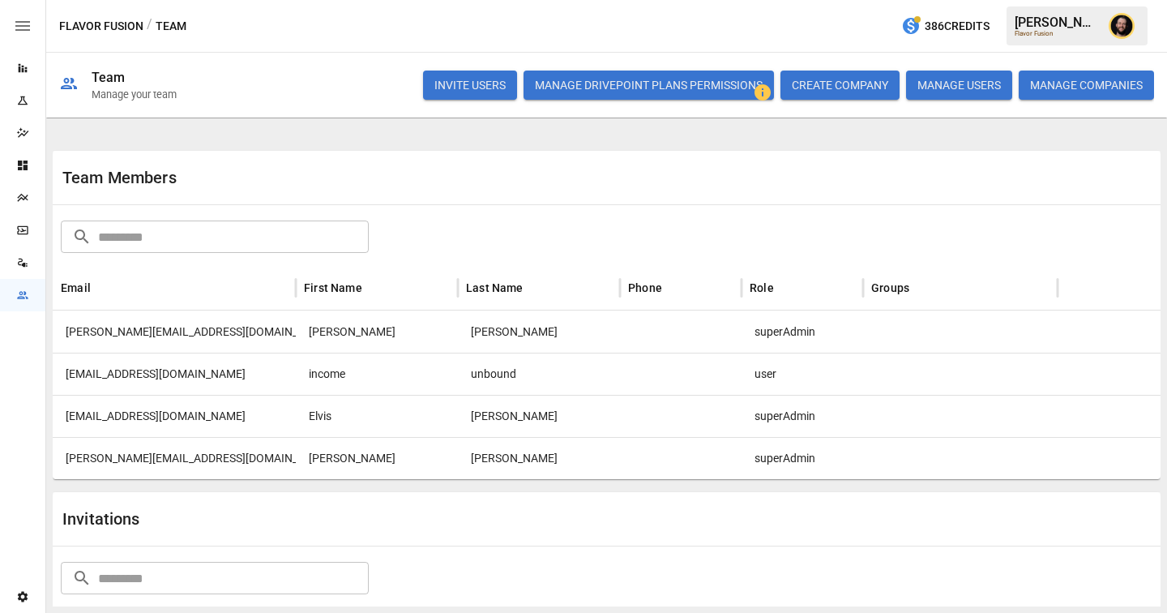
click at [28, 260] on icon "Data Sources" at bounding box center [22, 262] width 13 height 13
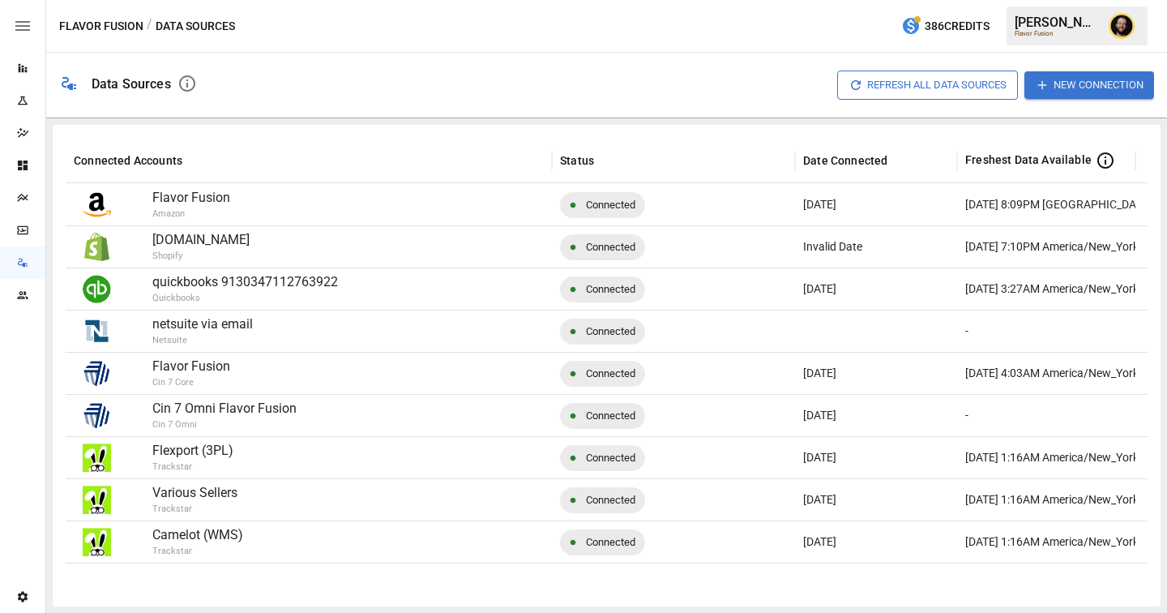
click at [1062, 82] on button "New Connection" at bounding box center [1089, 84] width 130 height 27
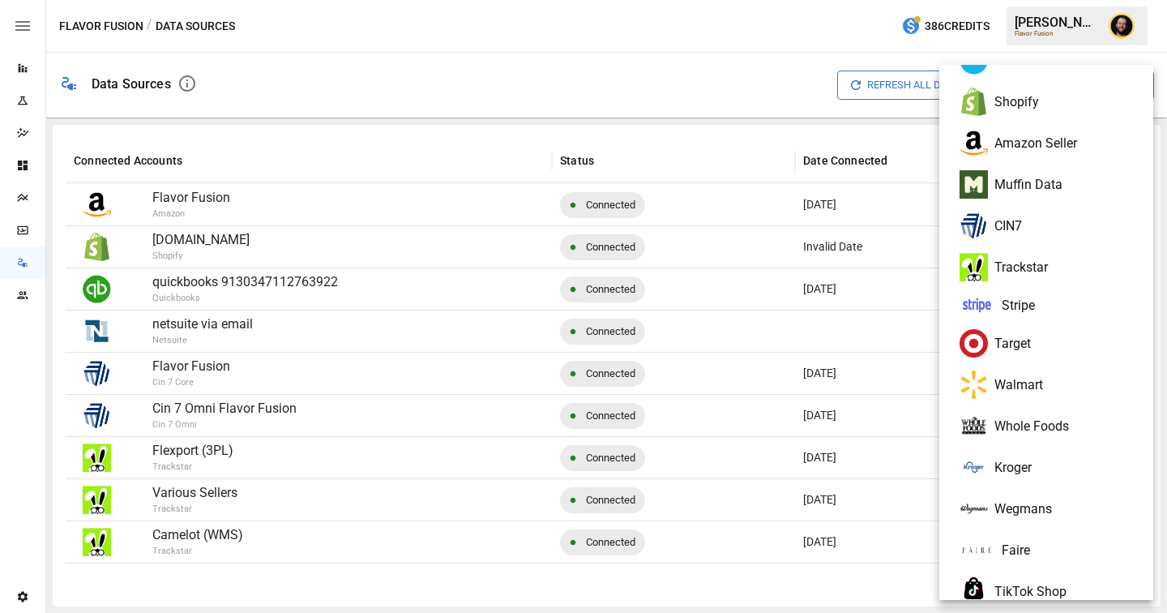
scroll to position [156, 0]
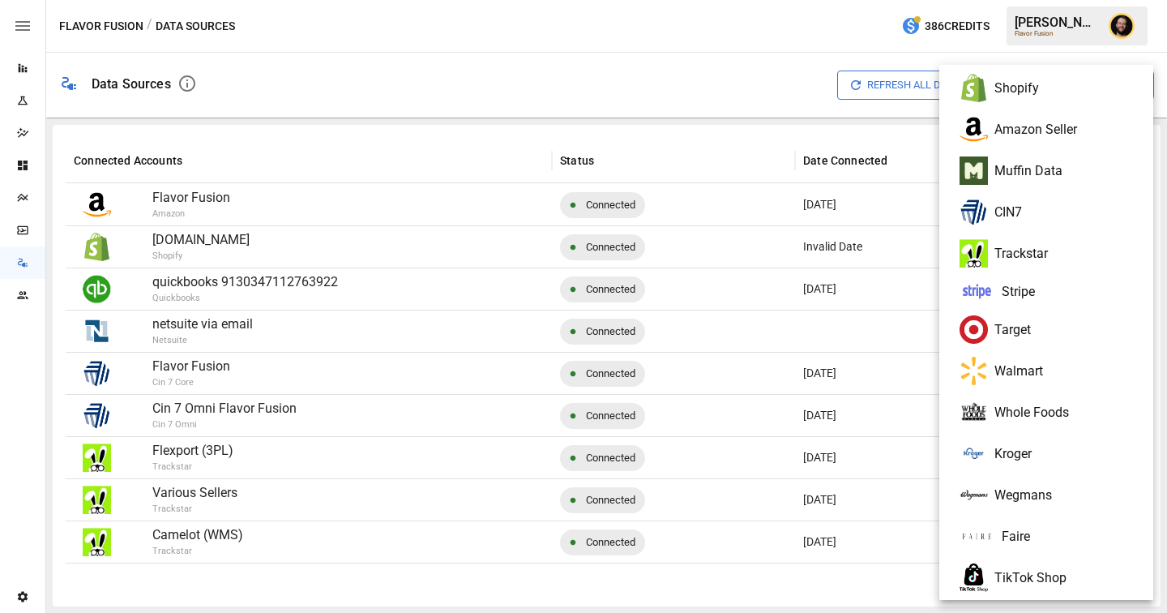
click at [566, 66] on div at bounding box center [583, 306] width 1167 height 613
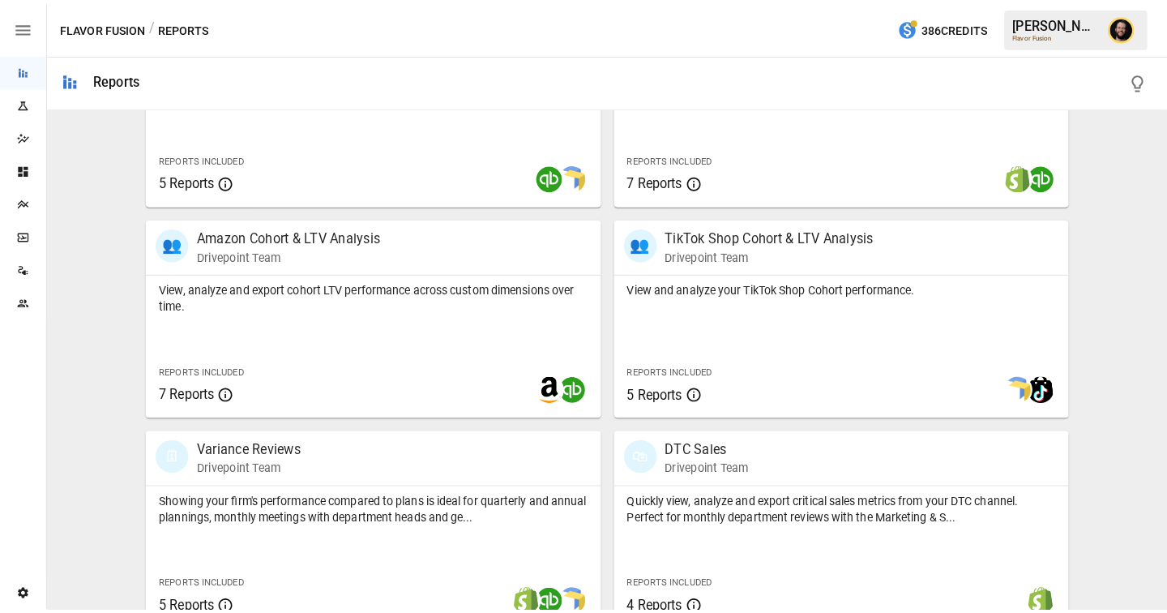
scroll to position [638, 0]
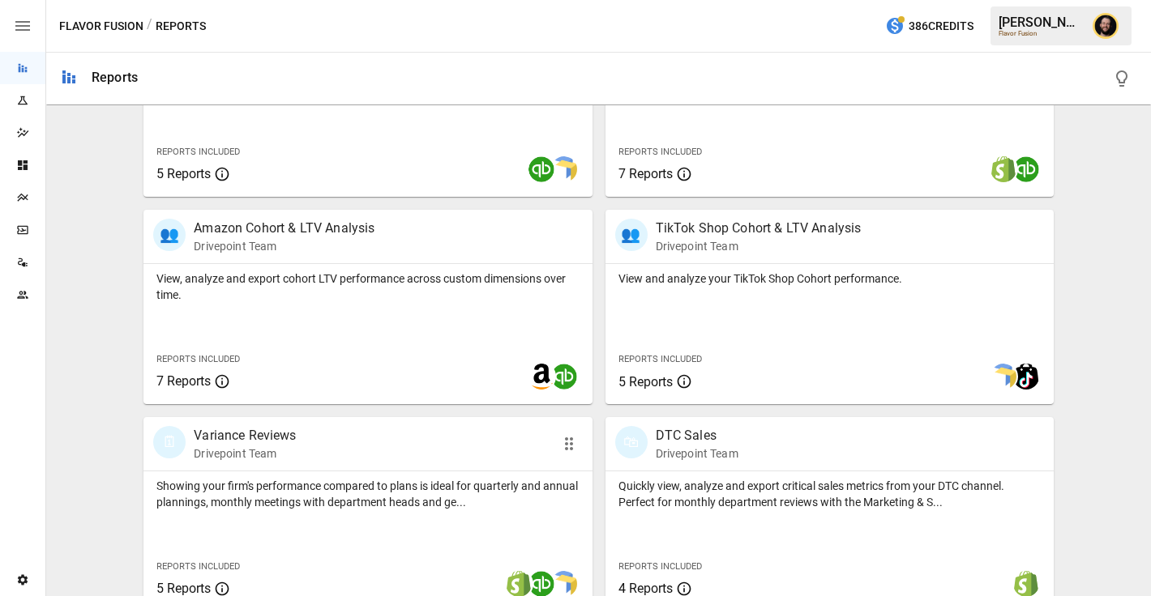
click at [306, 489] on p "Showing your firm's performance compared to plans is ideal for quarterly and an…" at bounding box center [367, 494] width 422 height 32
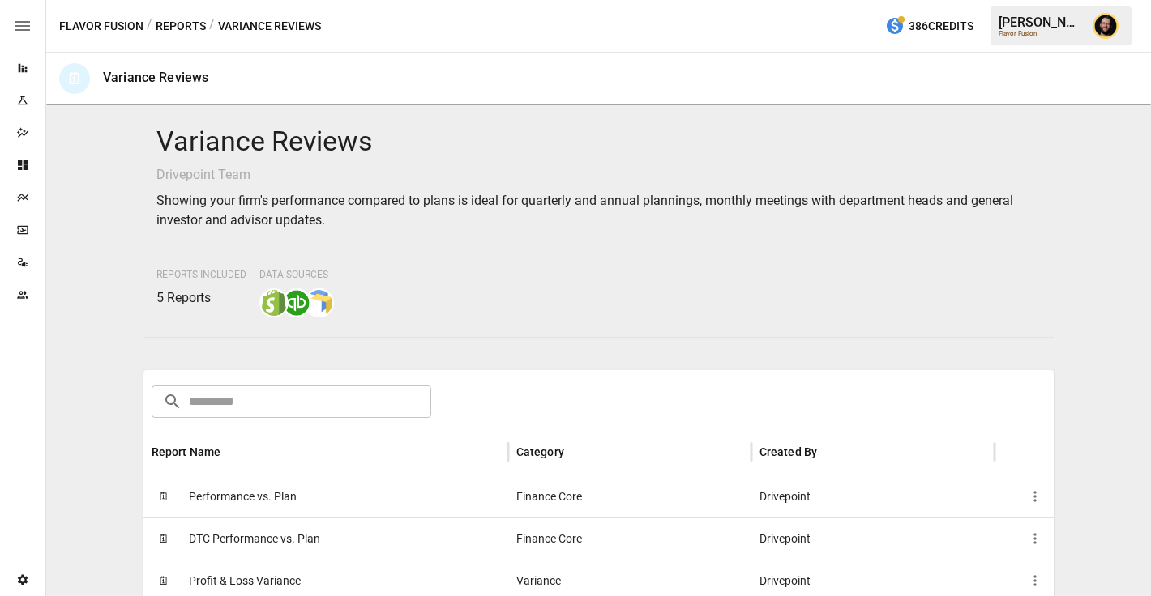
click at [300, 498] on div "🗓 Performance vs. Plan" at bounding box center [325, 497] width 365 height 42
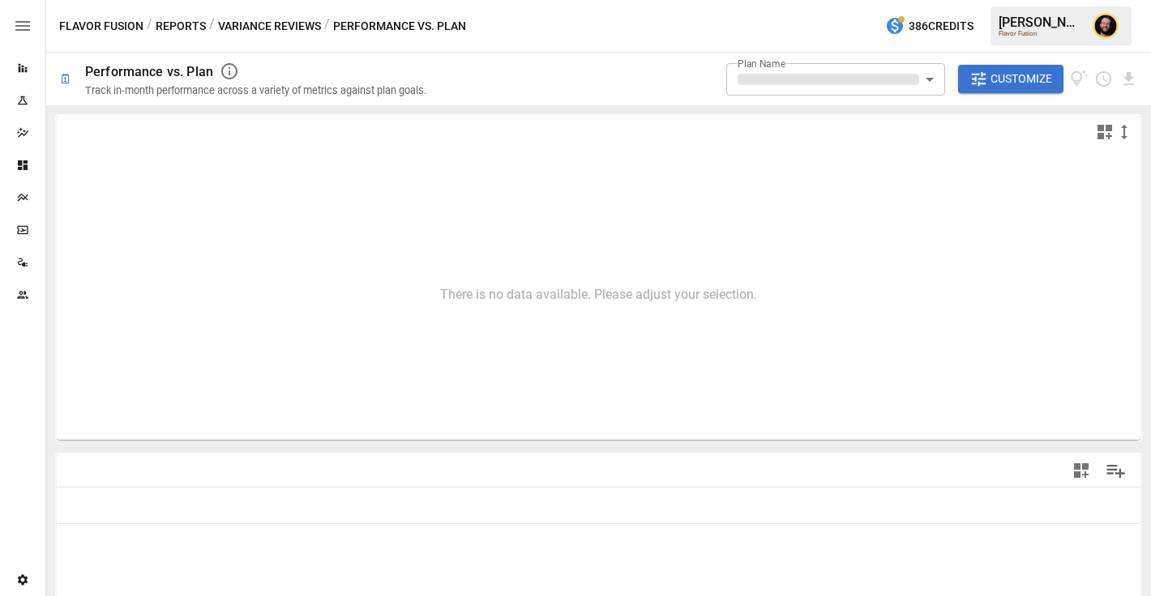
type input "**********"
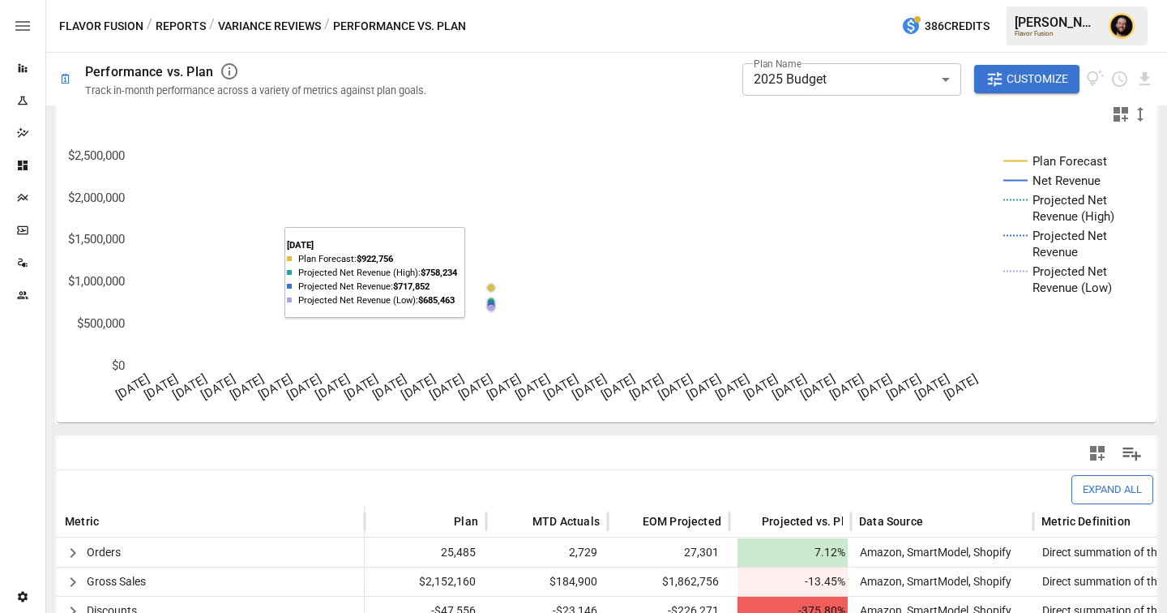
scroll to position [312, 0]
